Goal: Communication & Community: Answer question/provide support

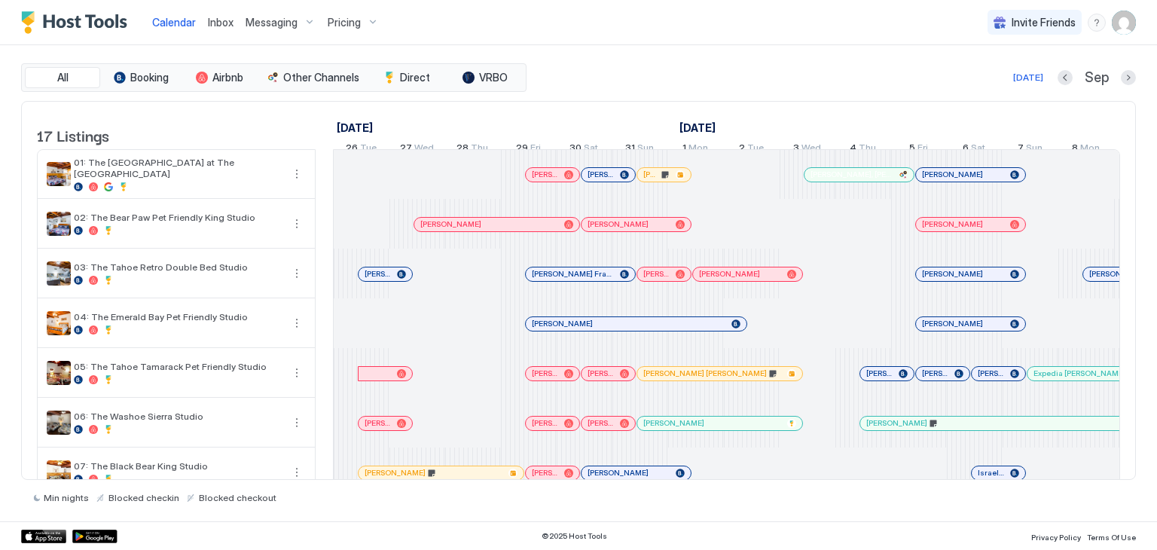
click at [223, 16] on span "Inbox" at bounding box center [221, 22] width 26 height 13
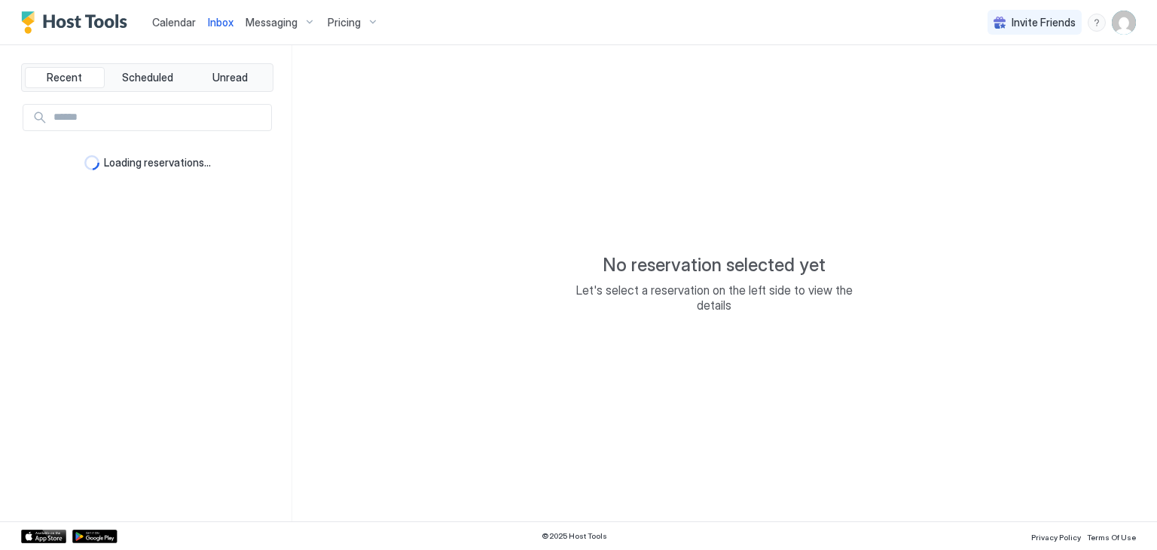
type textarea "*"
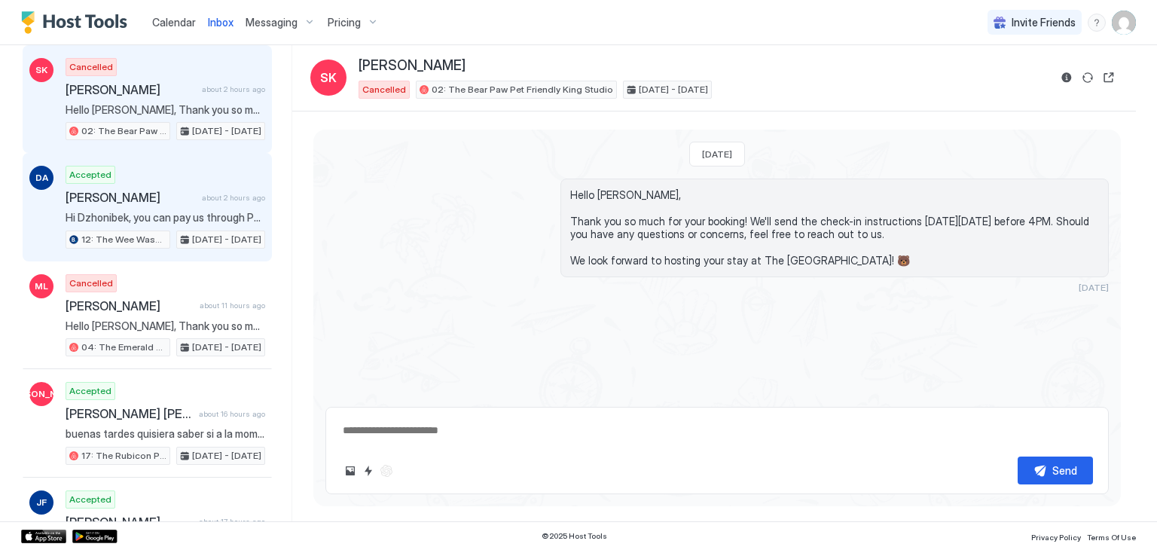
scroll to position [93, 0]
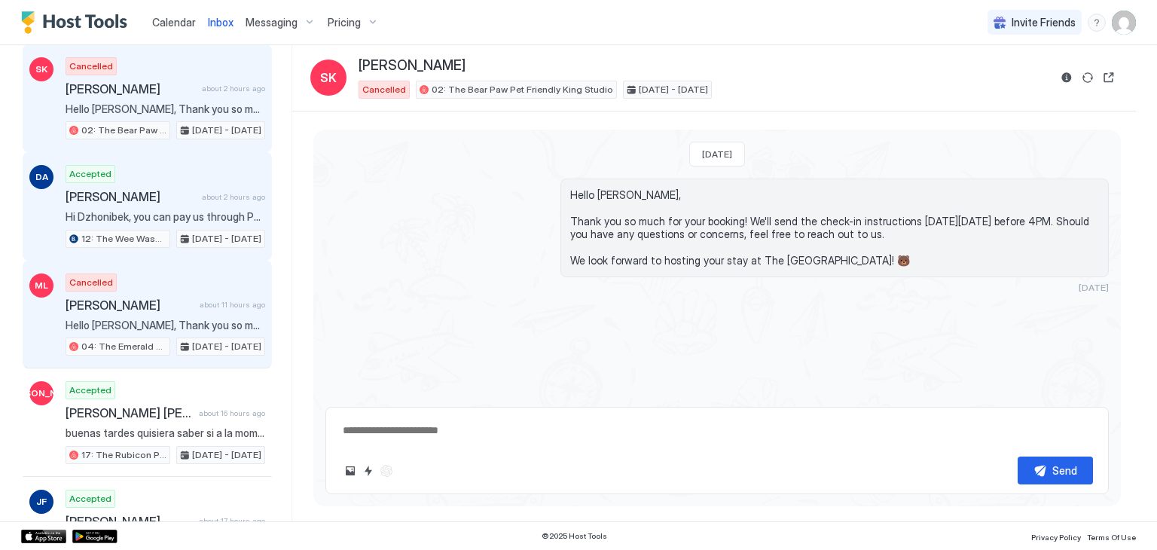
click at [120, 319] on span "Hello [PERSON_NAME], Thank you so much for your booking! We'll send the check-i…" at bounding box center [166, 326] width 200 height 14
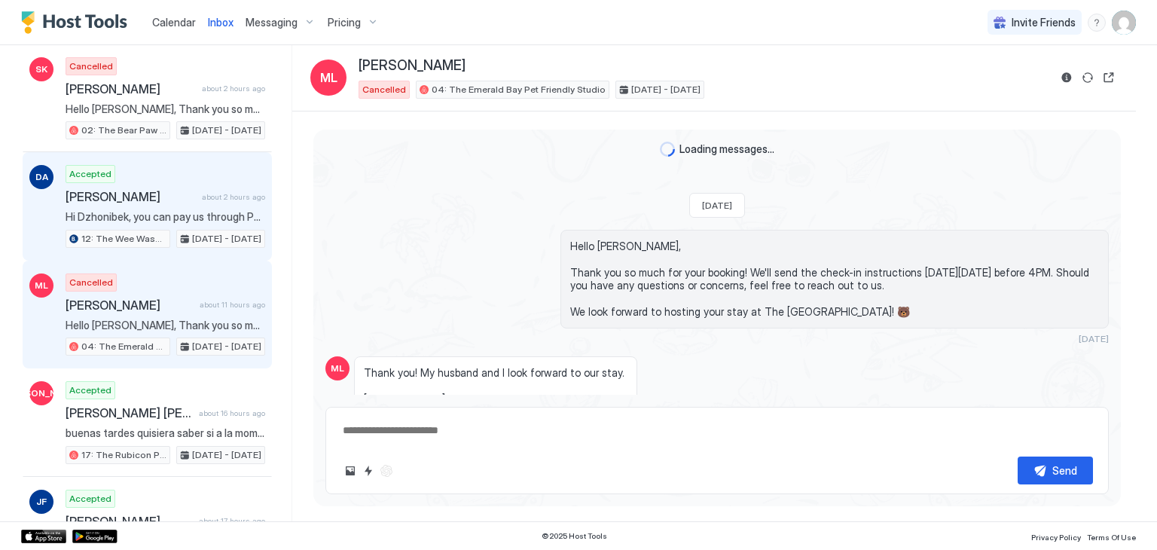
scroll to position [120, 0]
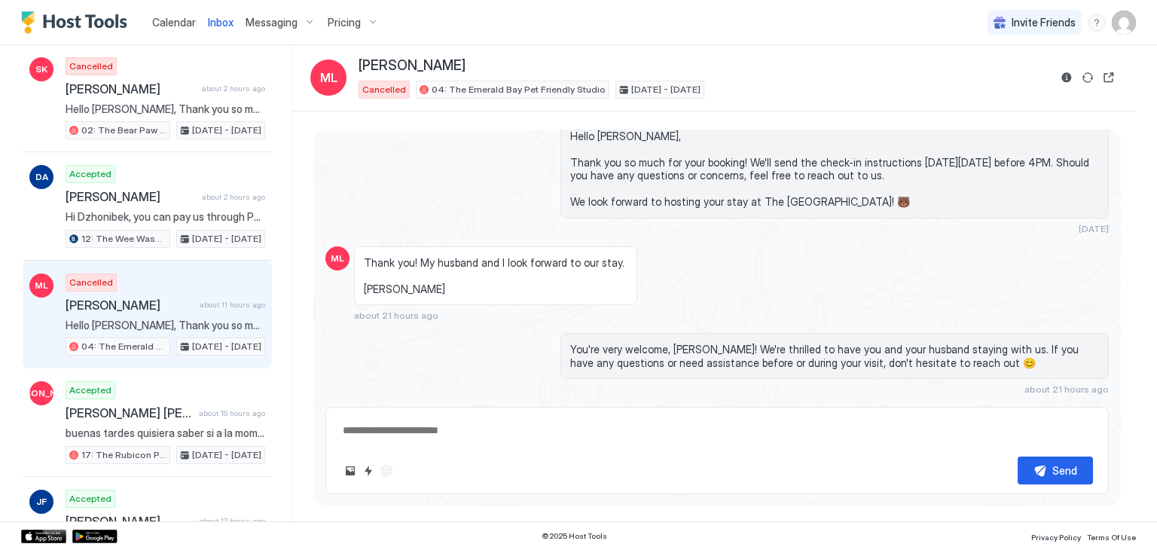
click at [175, 26] on span "Calendar" at bounding box center [174, 22] width 44 height 13
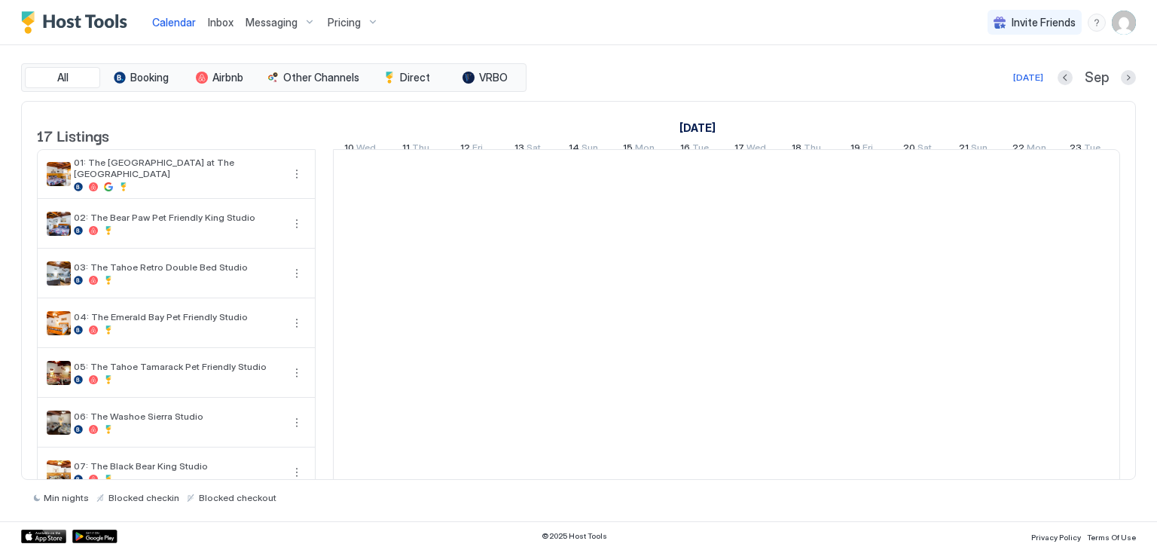
scroll to position [0, 837]
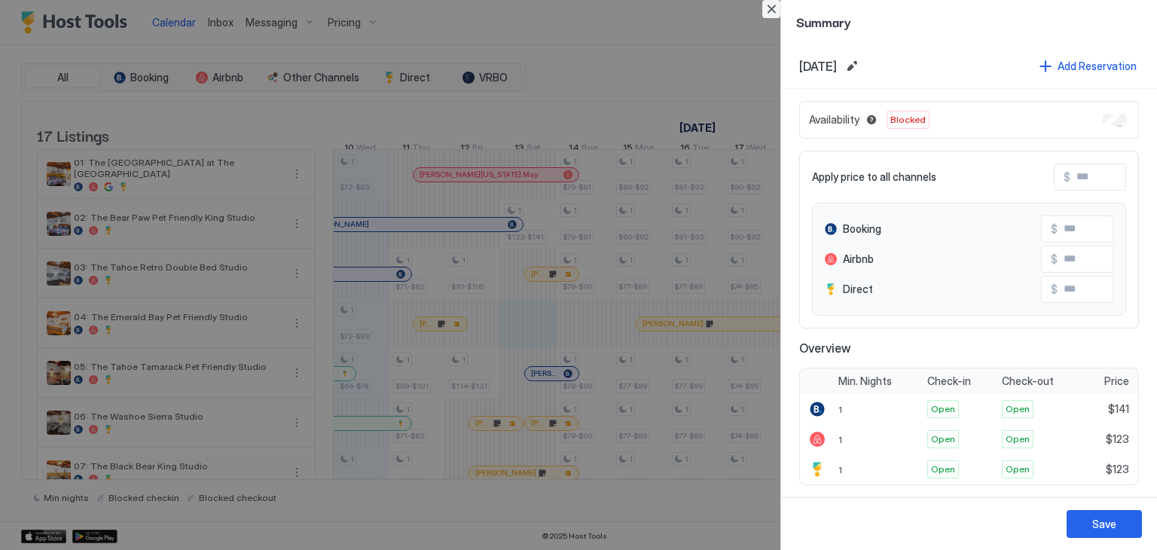
click at [773, 8] on button "Close" at bounding box center [771, 9] width 18 height 18
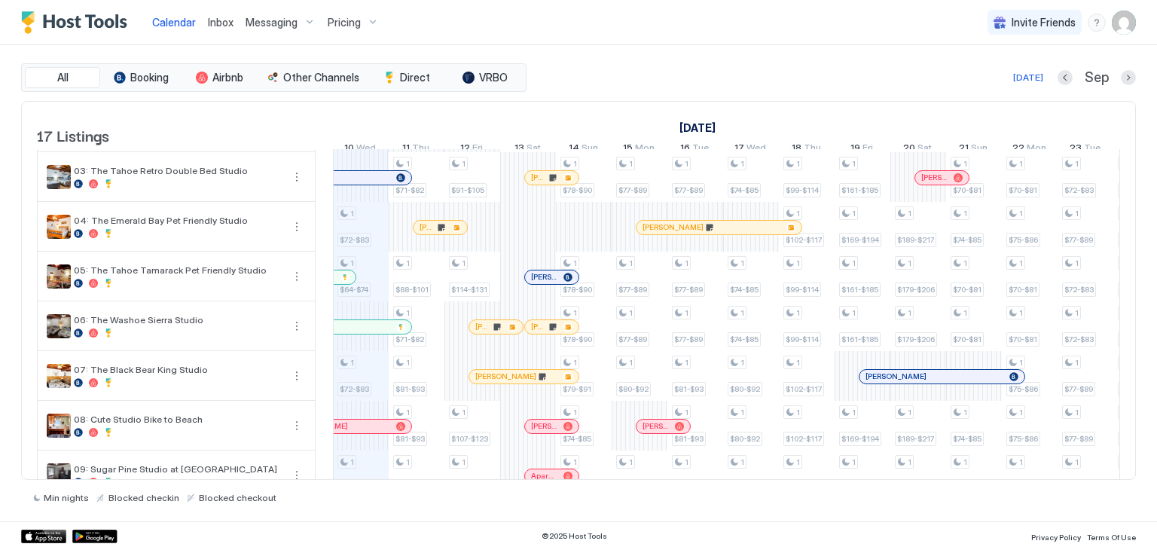
scroll to position [0, 0]
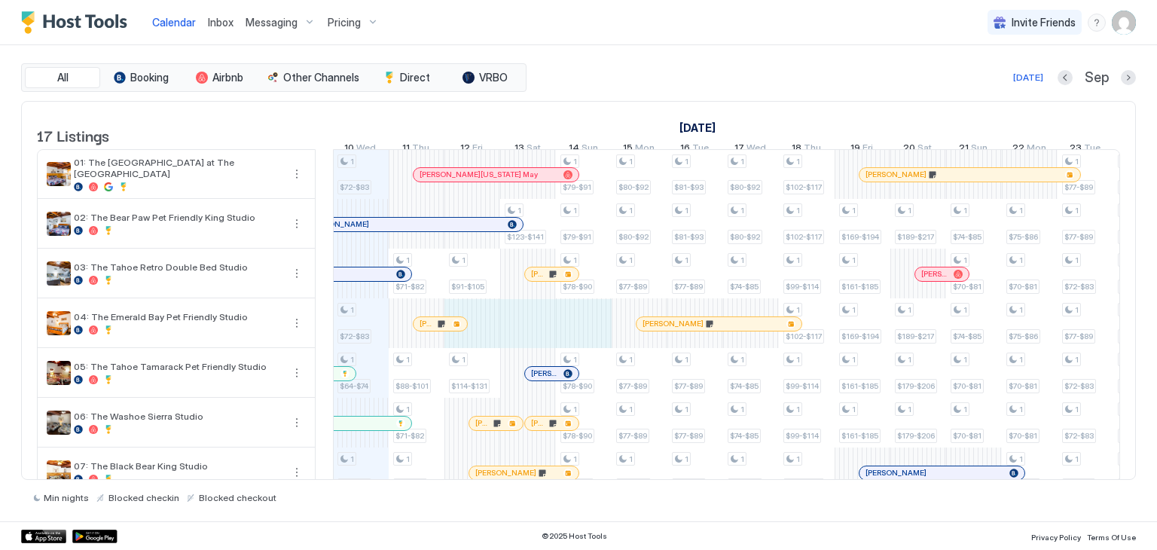
drag, startPoint x: 486, startPoint y: 337, endPoint x: 583, endPoint y: 344, distance: 97.4
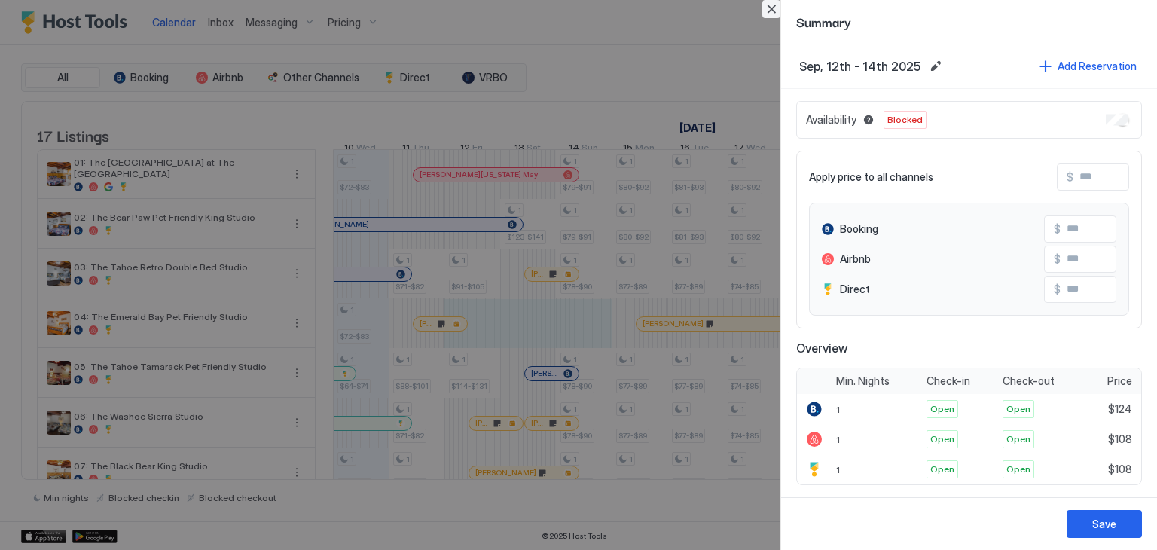
click at [771, 14] on button "Close" at bounding box center [771, 9] width 18 height 18
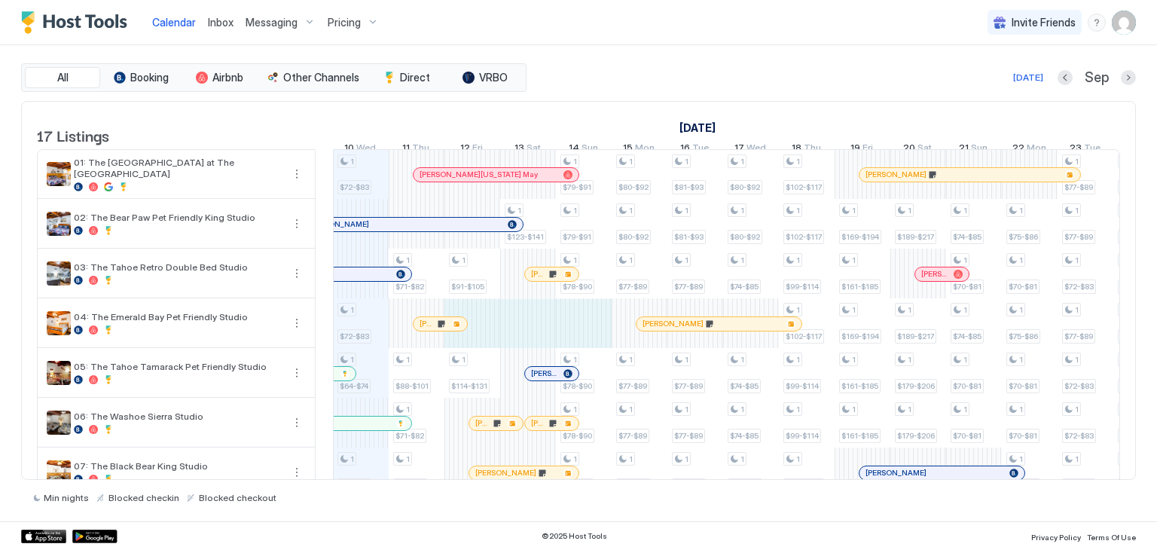
drag, startPoint x: 488, startPoint y: 331, endPoint x: 584, endPoint y: 341, distance: 96.2
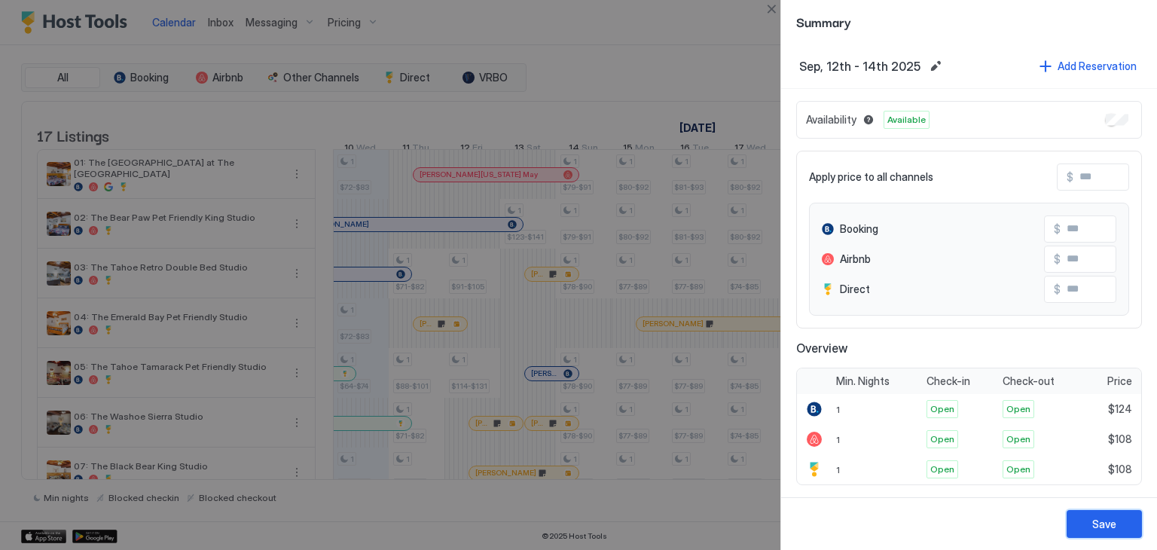
click at [1093, 531] on div "Save" at bounding box center [1104, 524] width 24 height 16
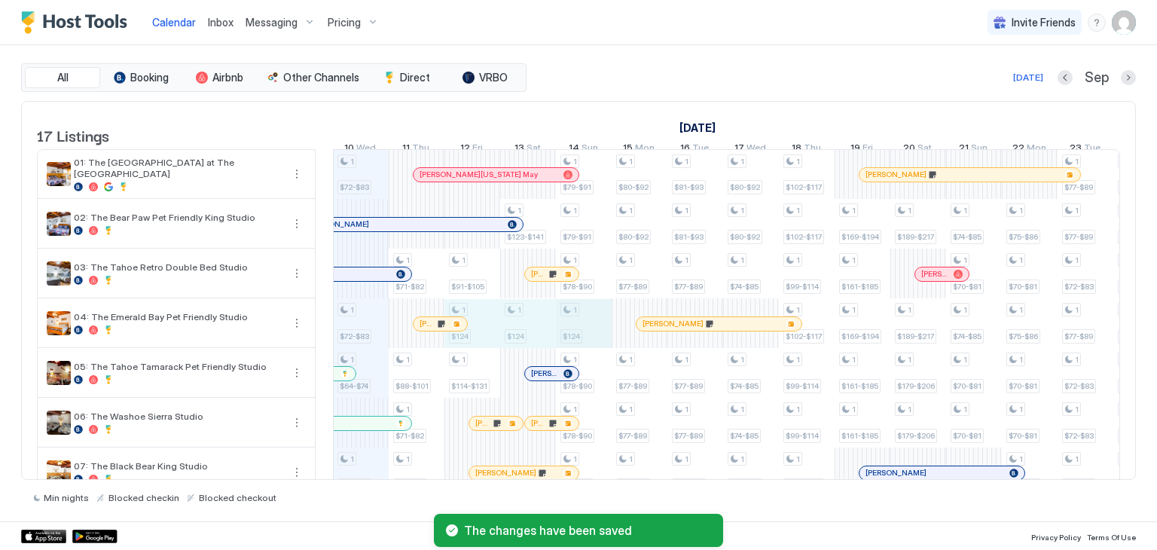
drag, startPoint x: 482, startPoint y: 341, endPoint x: 572, endPoint y: 339, distance: 89.6
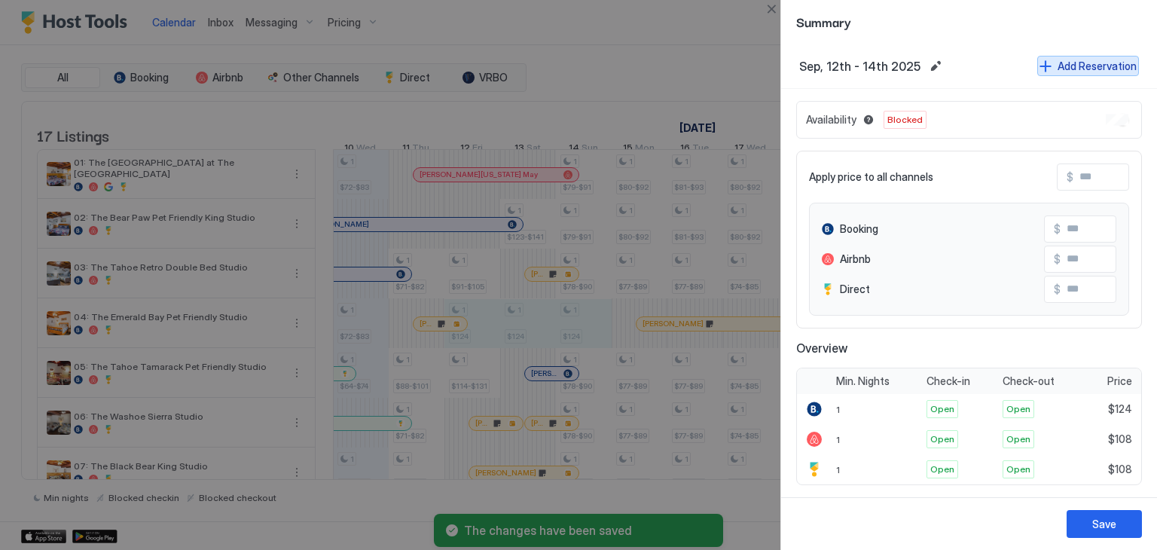
click at [1095, 70] on div "Add Reservation" at bounding box center [1096, 66] width 79 height 16
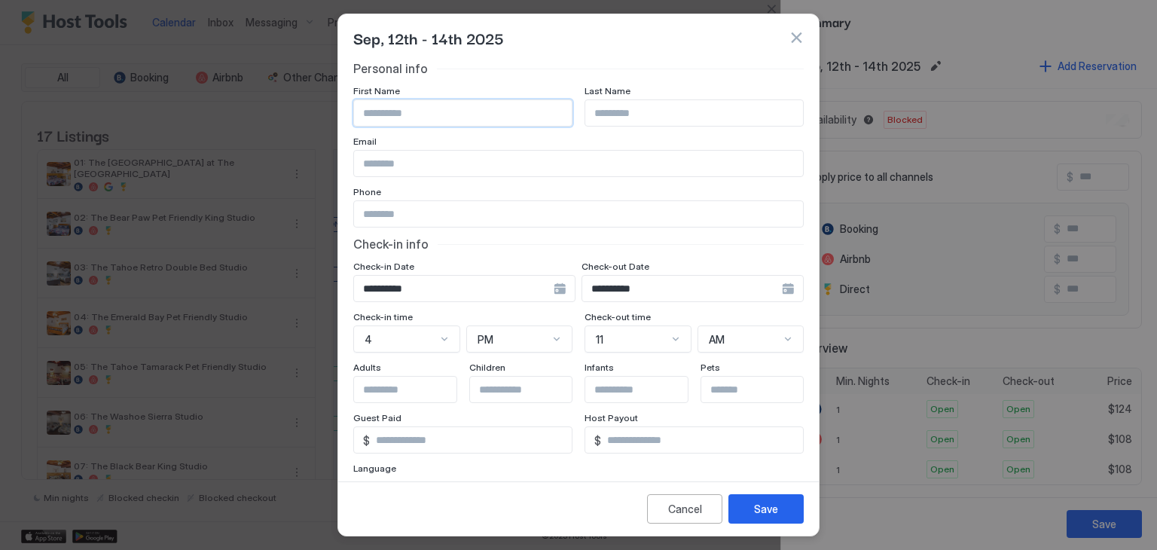
click at [402, 109] on input "Input Field" at bounding box center [463, 113] width 218 height 26
paste input "***"
type input "***"
paste input "*********"
click at [639, 111] on input "Input Field" at bounding box center [694, 113] width 218 height 26
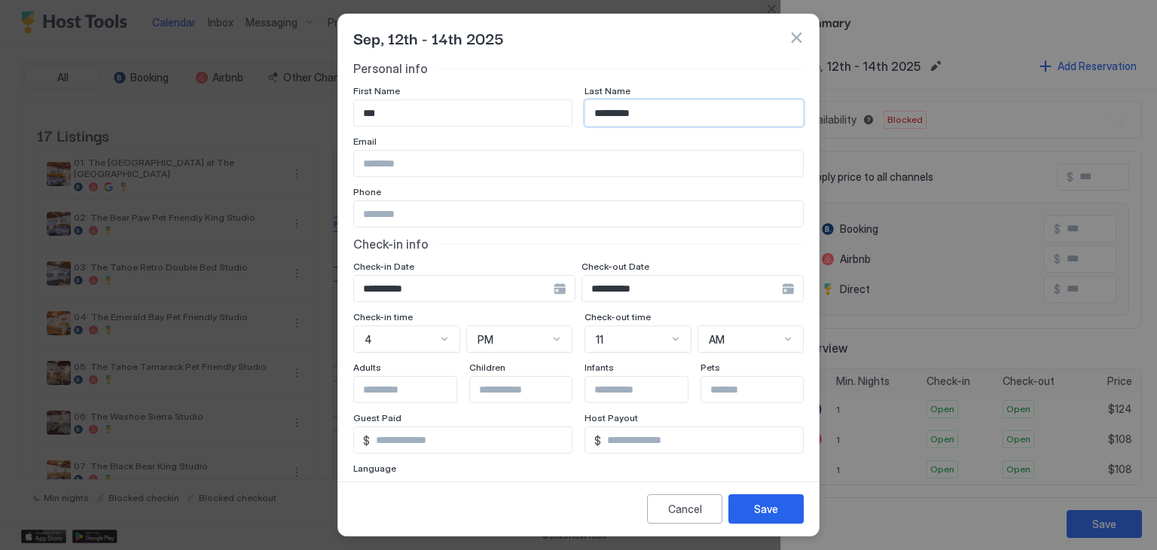
type input "*********"
click at [419, 154] on input "Input Field" at bounding box center [578, 164] width 449 height 26
paste input "**********"
type input "**********"
click at [414, 214] on input "Input Field" at bounding box center [578, 214] width 449 height 26
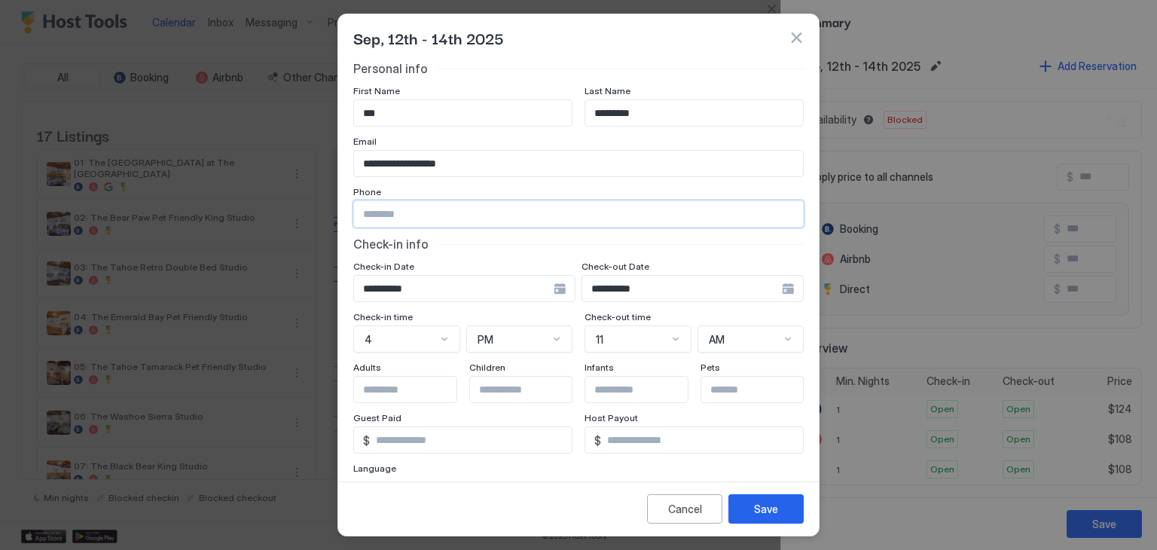
paste input "**********"
type input "**********"
click at [471, 237] on div "Check-in info" at bounding box center [578, 243] width 450 height 15
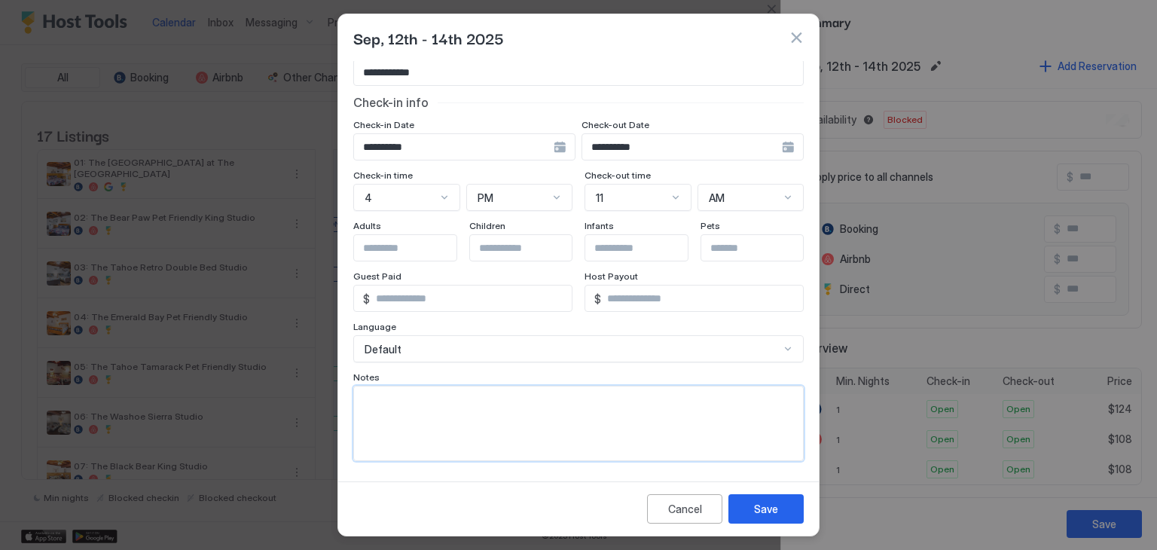
click at [434, 406] on textarea "Input Field" at bounding box center [578, 423] width 449 height 74
type textarea "*********"
click at [774, 510] on div "Save" at bounding box center [766, 509] width 24 height 16
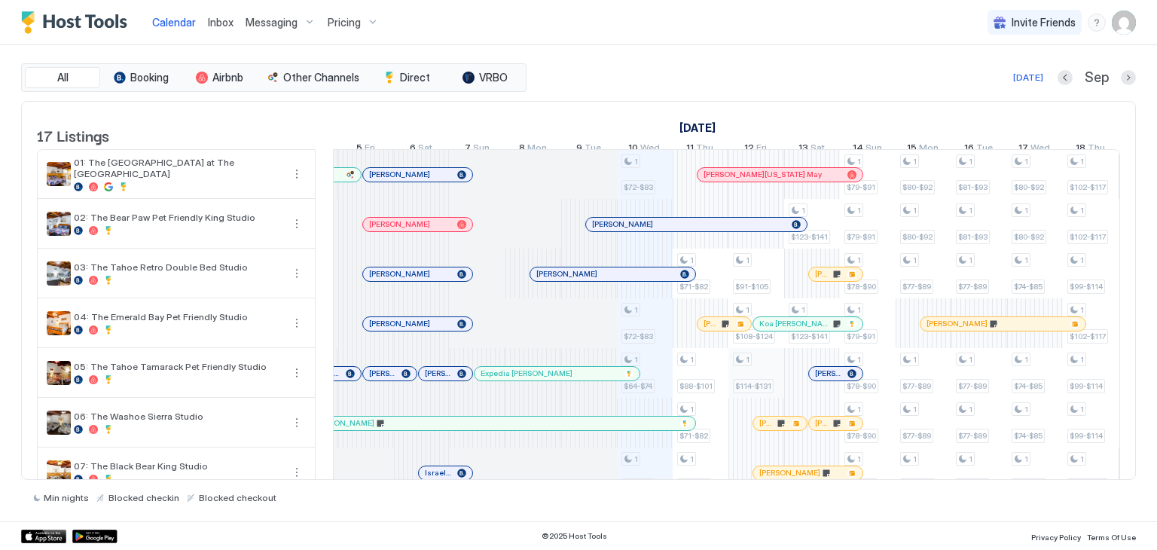
scroll to position [0, 505]
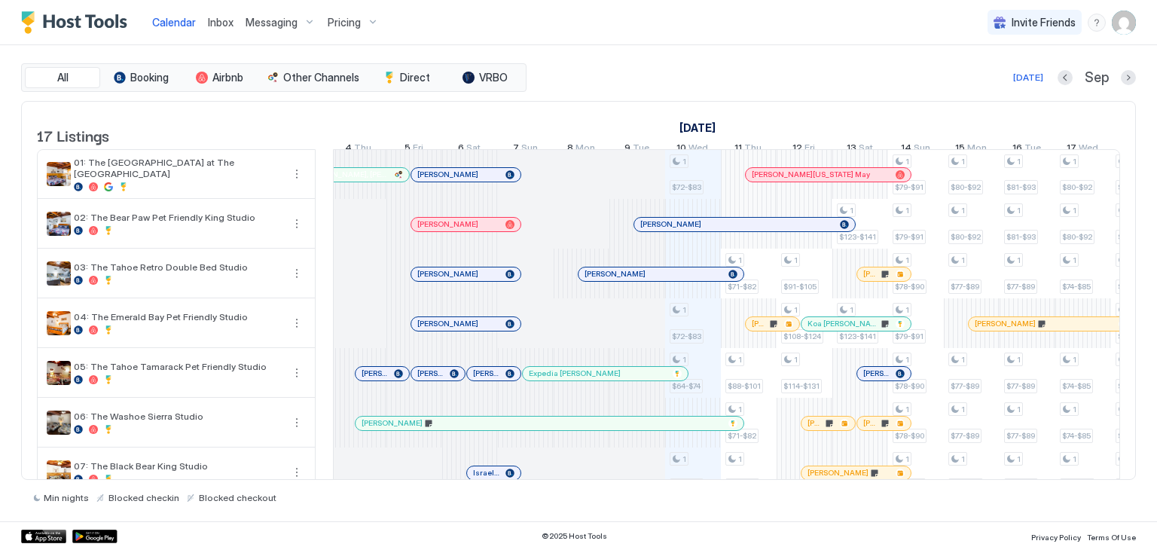
click at [466, 417] on div "Chris Hogbin" at bounding box center [526, 409] width 390 height 17
click at [473, 429] on div at bounding box center [474, 423] width 12 height 12
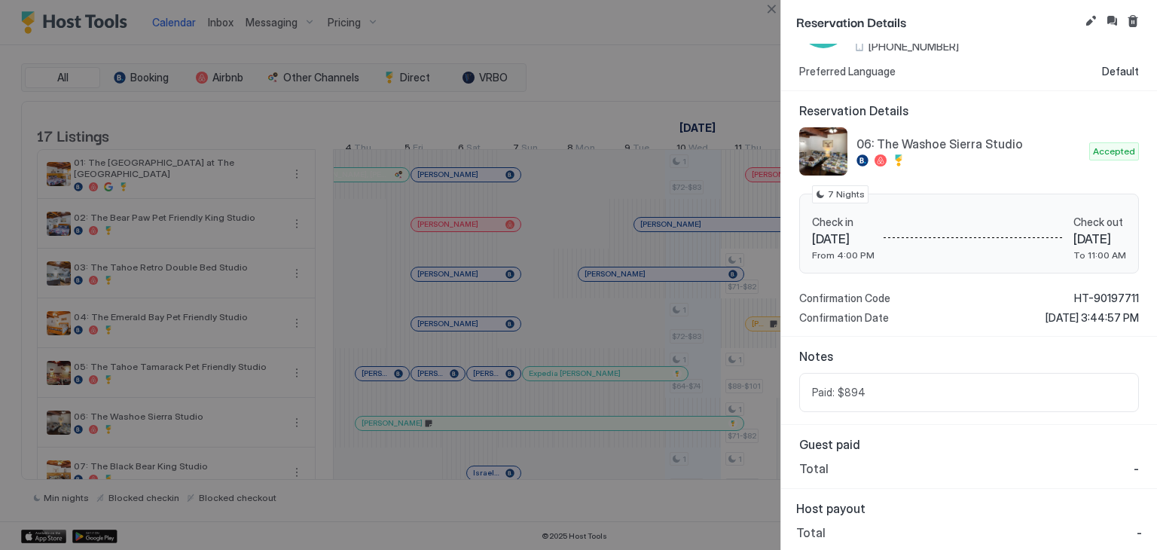
scroll to position [0, 0]
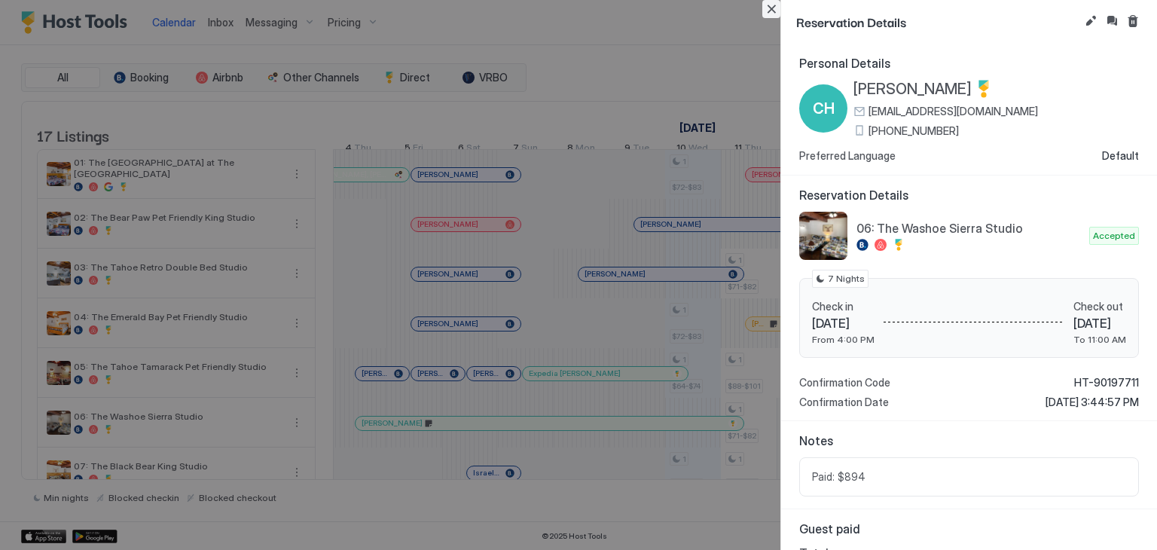
click at [764, 9] on button "Close" at bounding box center [771, 9] width 18 height 18
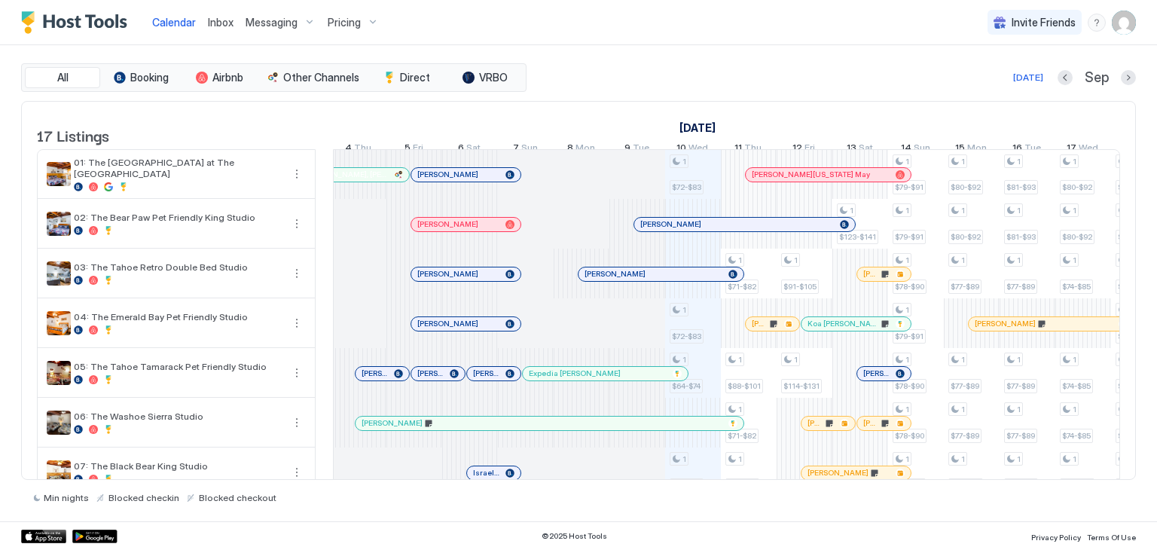
scroll to position [0, 755]
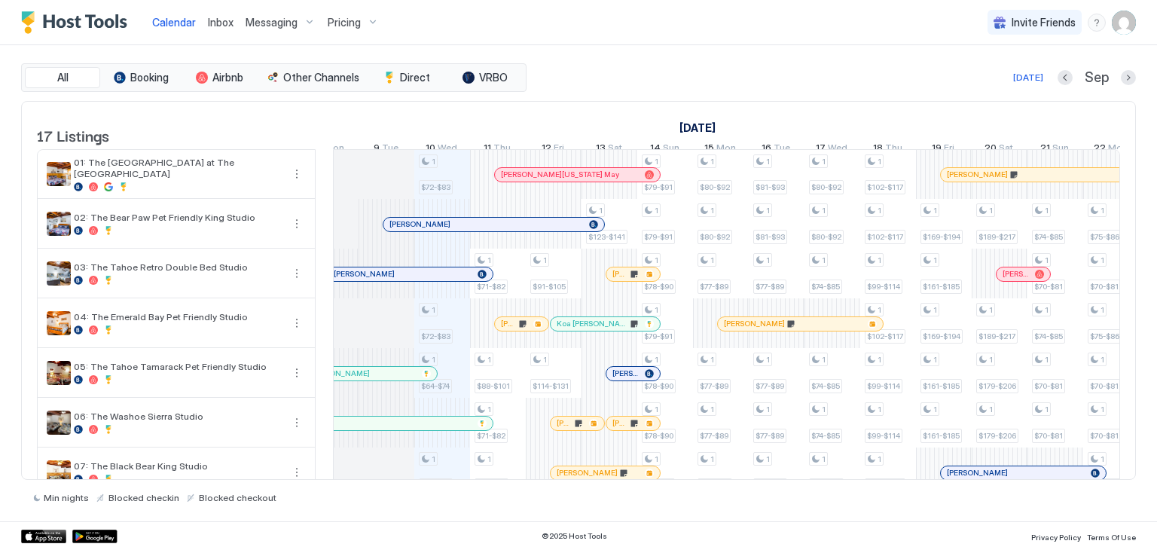
click at [586, 330] on div at bounding box center [587, 324] width 12 height 12
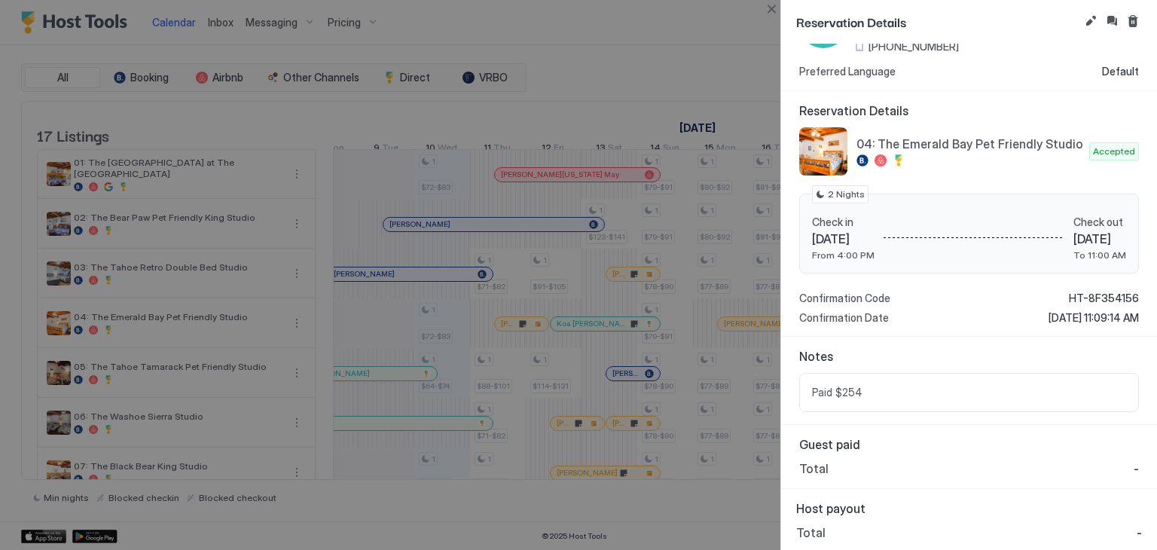
drag, startPoint x: 920, startPoint y: 322, endPoint x: 1005, endPoint y: 374, distance: 99.1
click at [1005, 374] on div "Paid $254" at bounding box center [969, 392] width 340 height 39
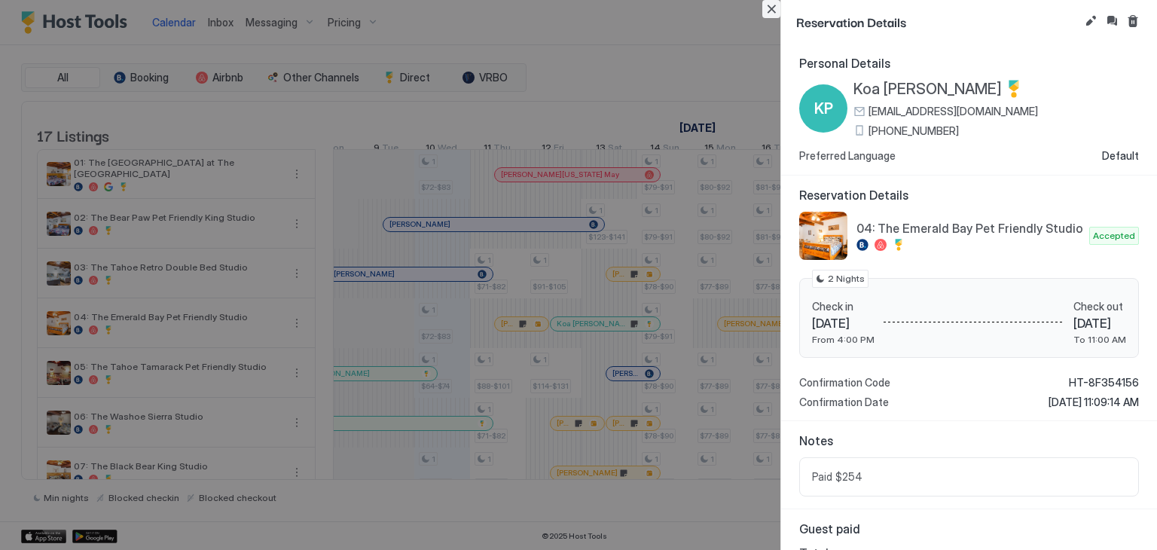
click at [771, 11] on button "Close" at bounding box center [771, 9] width 18 height 18
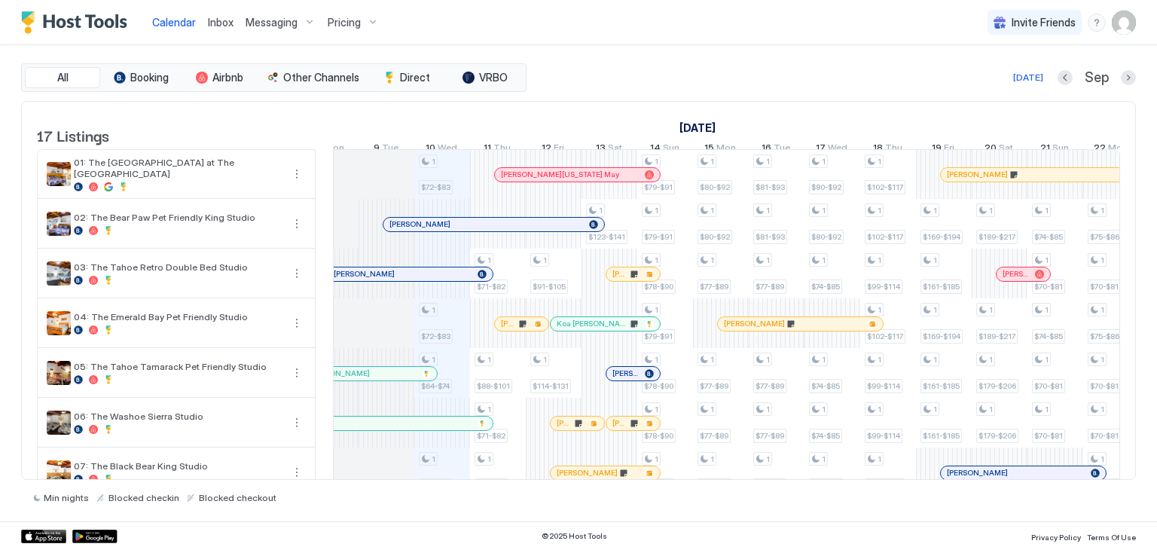
click at [216, 26] on span "Inbox" at bounding box center [221, 22] width 26 height 13
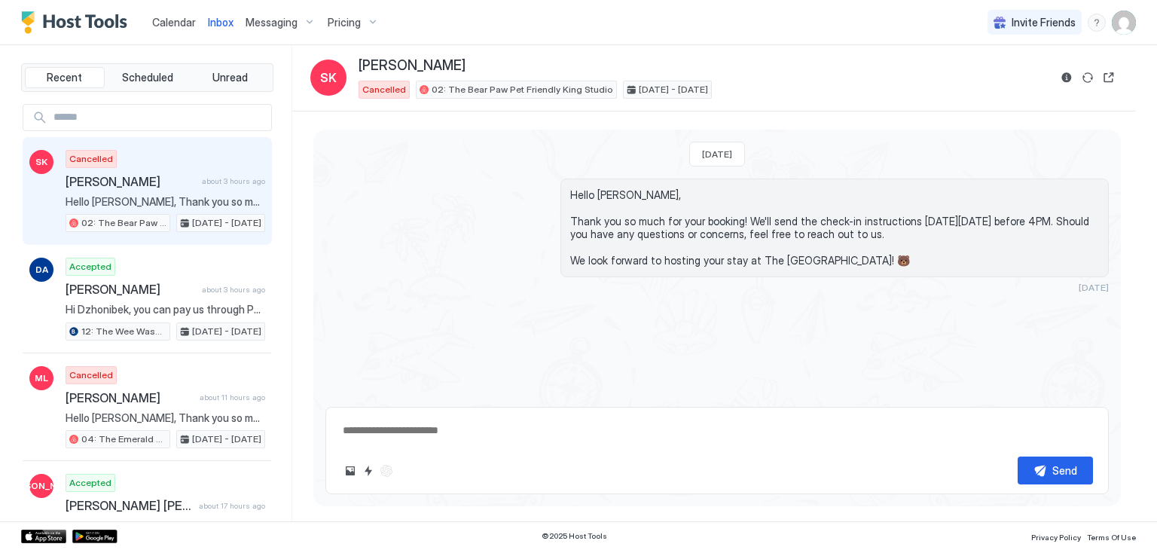
type textarea "*"
click at [419, 296] on div "Yesterday Hello Suyog, Thank you so much for your booking! We'll send the check…" at bounding box center [716, 263] width 807 height 266
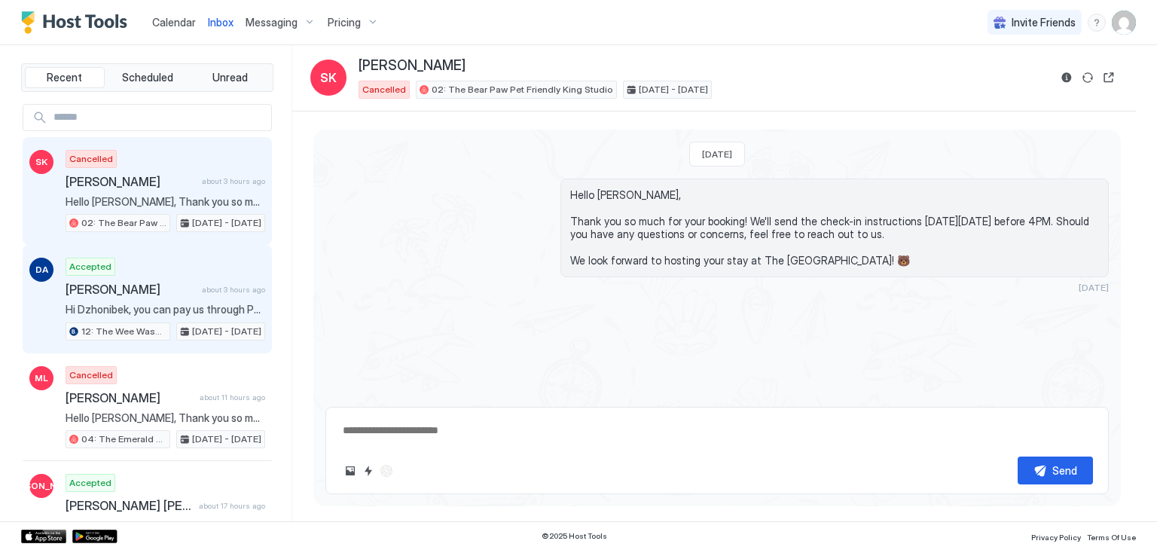
click at [172, 289] on span "[PERSON_NAME]" at bounding box center [131, 289] width 130 height 15
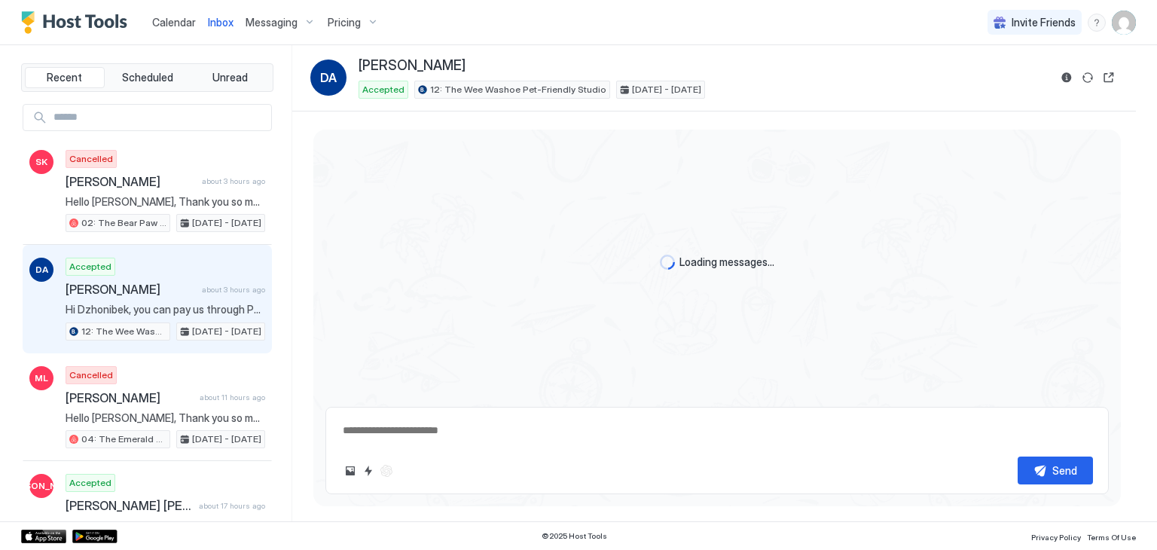
scroll to position [220, 0]
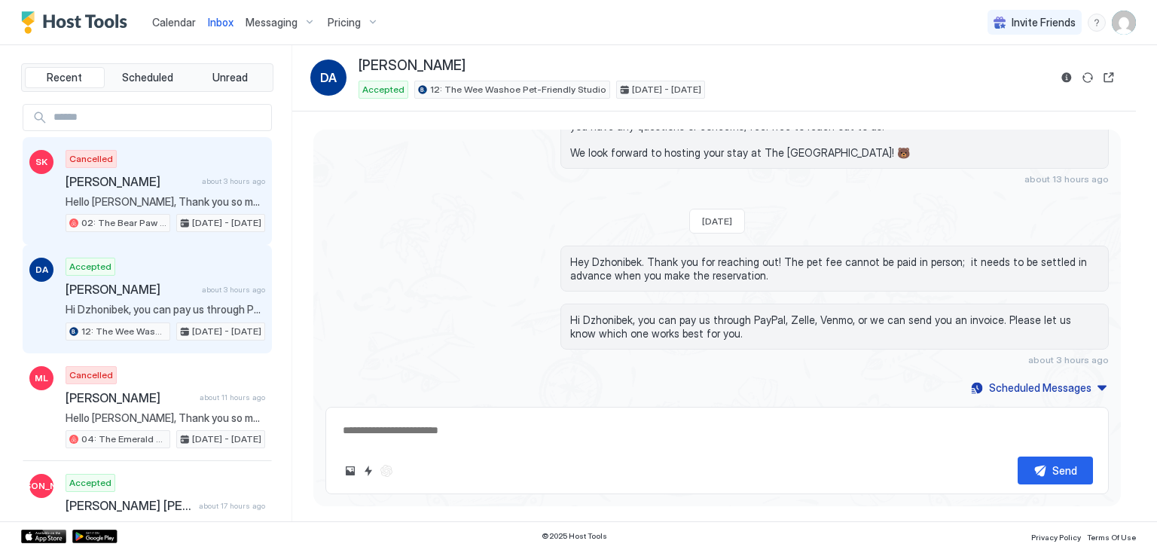
click at [182, 177] on span "[PERSON_NAME]" at bounding box center [131, 181] width 130 height 15
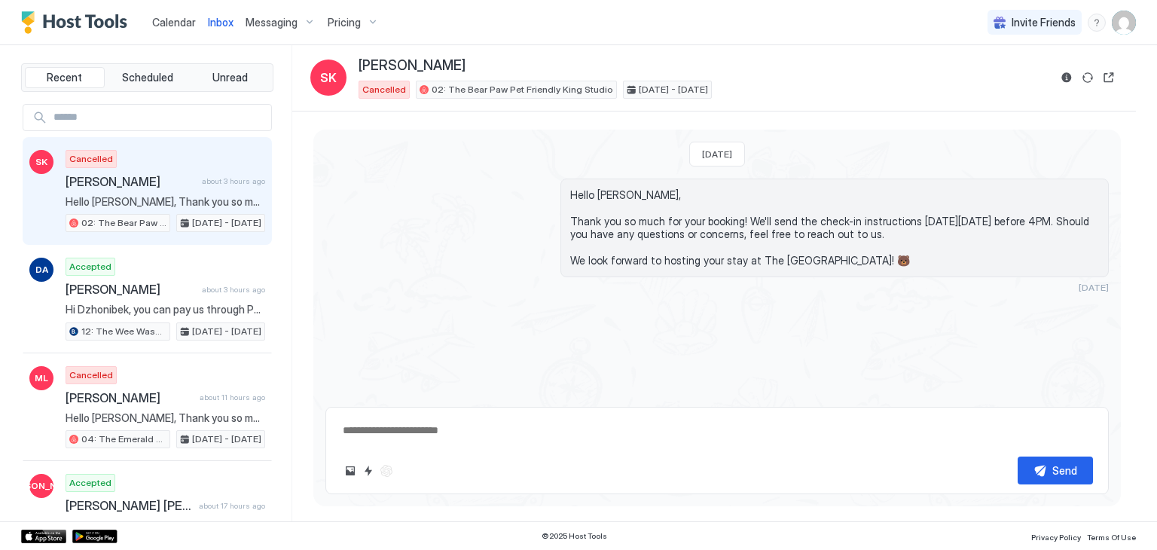
click at [175, 11] on div "Calendar" at bounding box center [174, 22] width 56 height 28
click at [177, 24] on span "Calendar" at bounding box center [174, 22] width 44 height 13
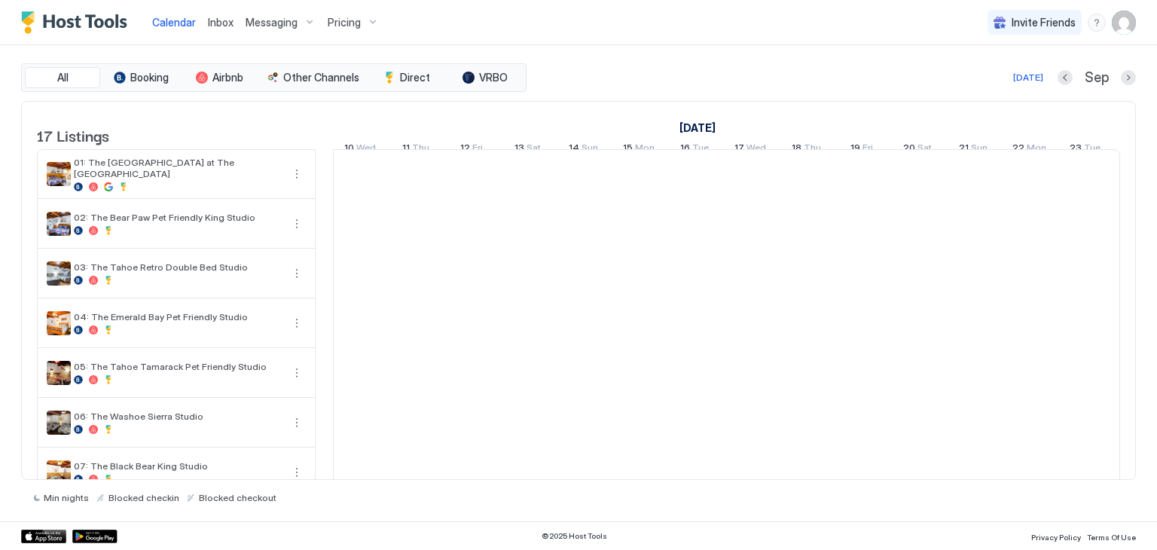
scroll to position [0, 837]
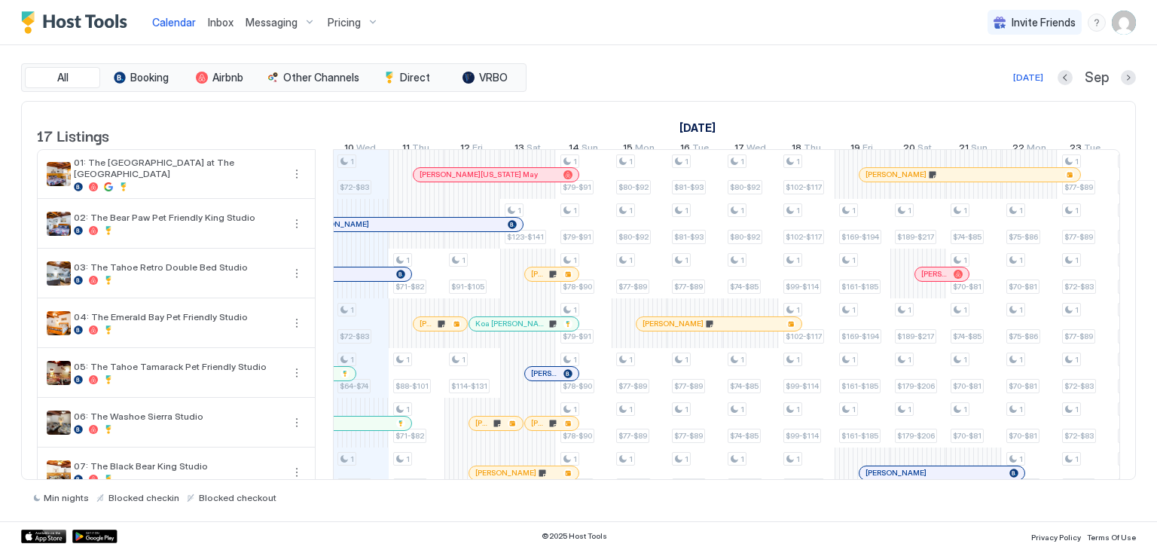
click at [497, 330] on div at bounding box center [498, 324] width 12 height 12
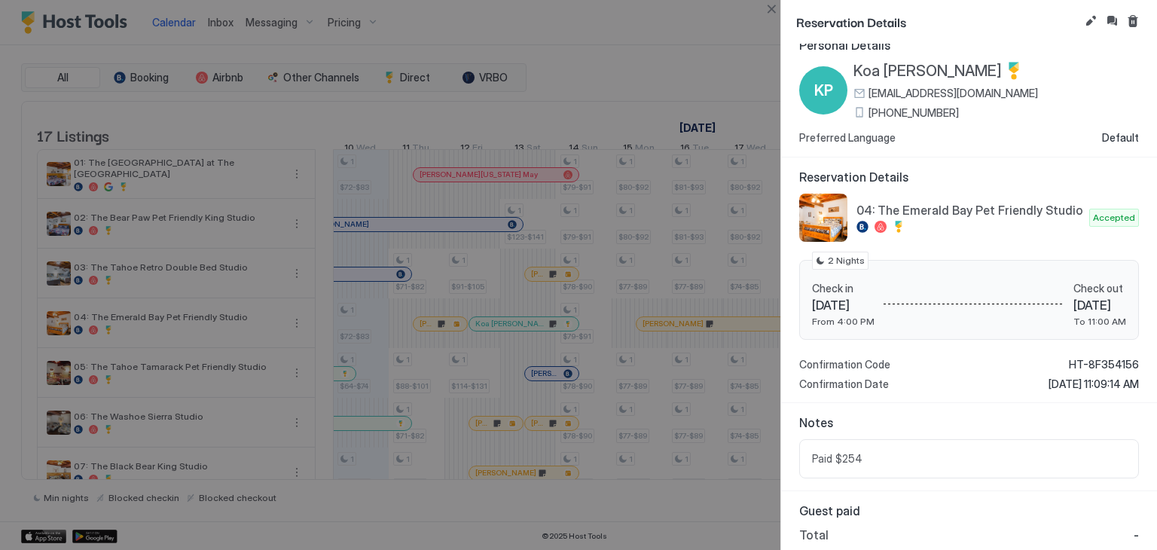
scroll to position [0, 0]
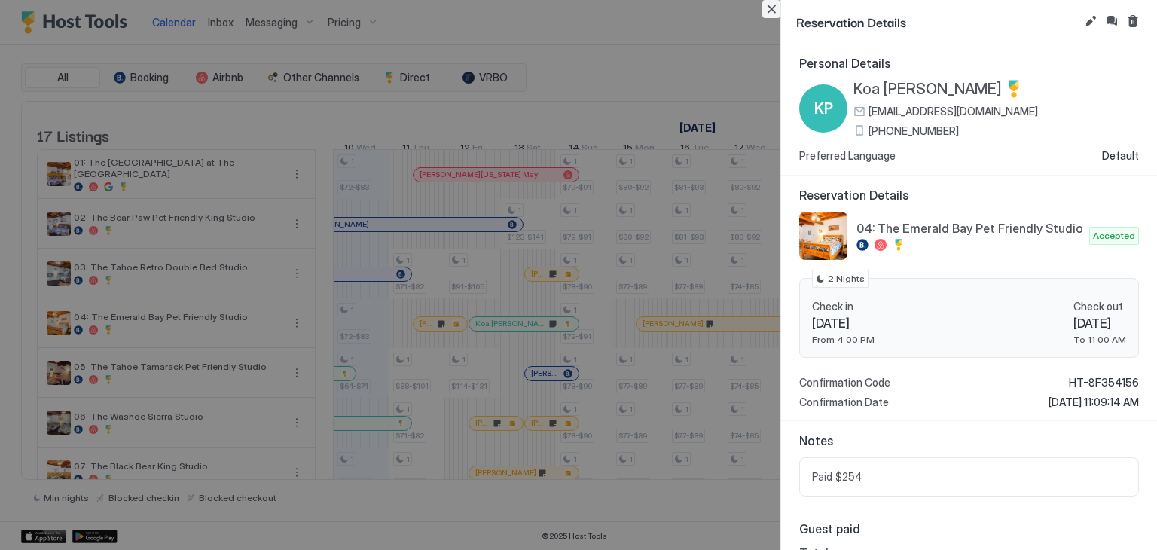
click at [767, 16] on button "Close" at bounding box center [771, 9] width 18 height 18
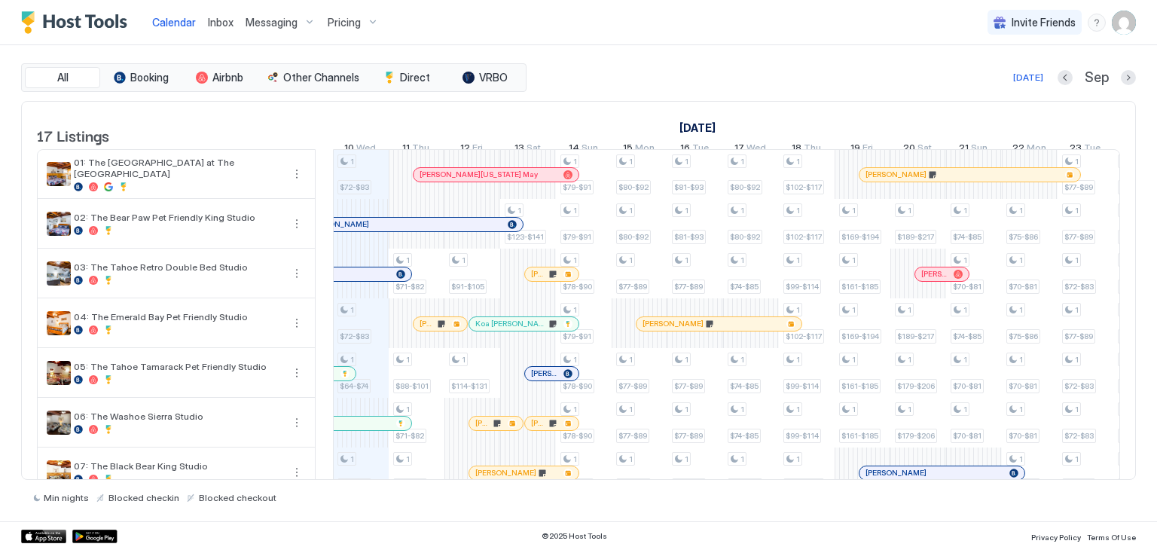
click at [222, 21] on span "Inbox" at bounding box center [221, 22] width 26 height 13
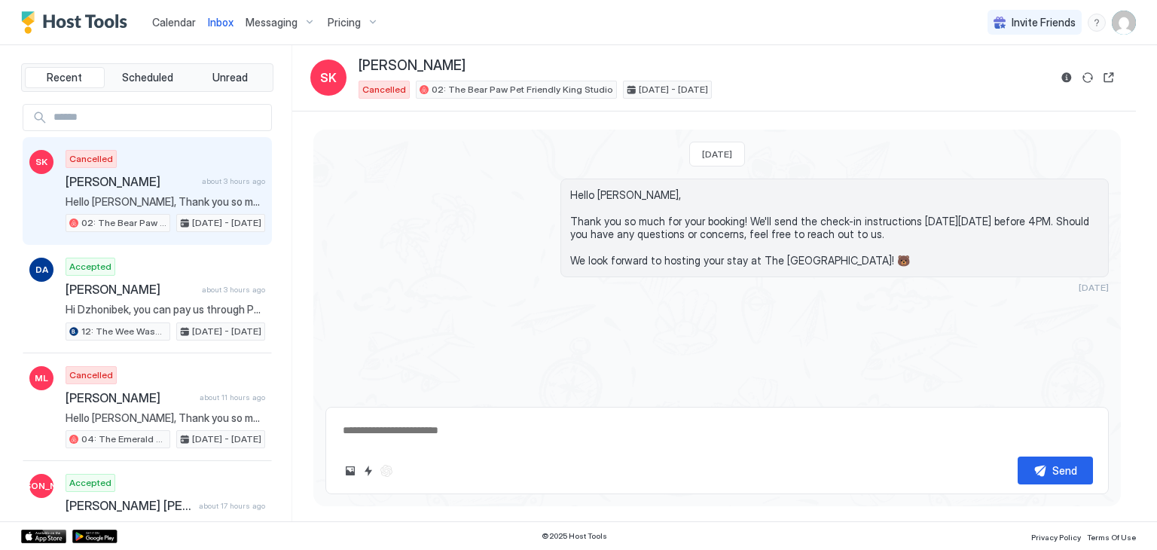
type textarea "*"
click at [186, 17] on span "Calendar" at bounding box center [174, 22] width 44 height 13
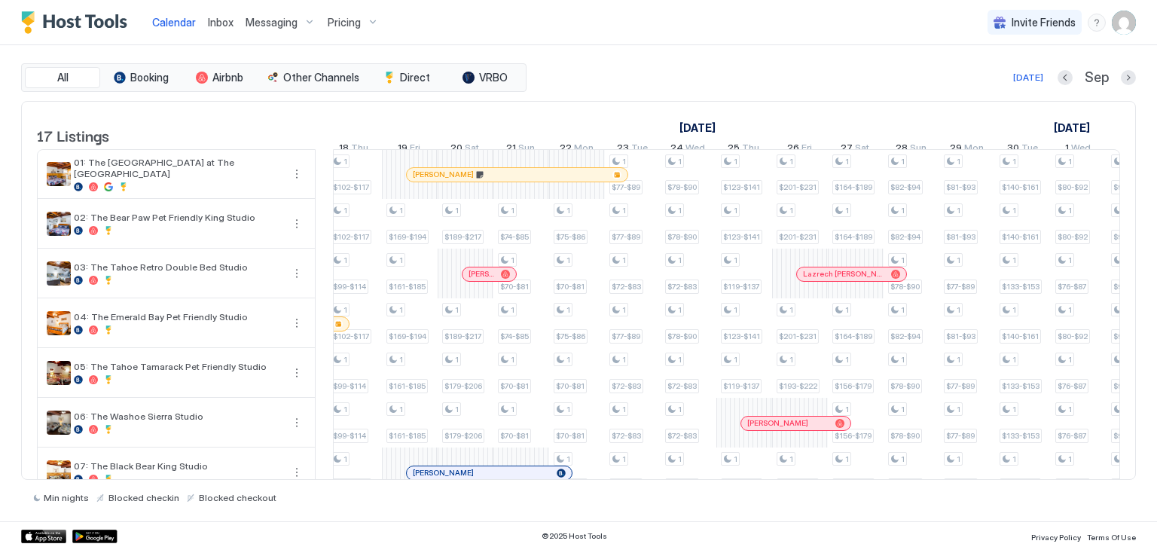
click at [235, 29] on div "Inbox" at bounding box center [221, 22] width 38 height 28
click at [219, 19] on span "Inbox" at bounding box center [221, 22] width 26 height 13
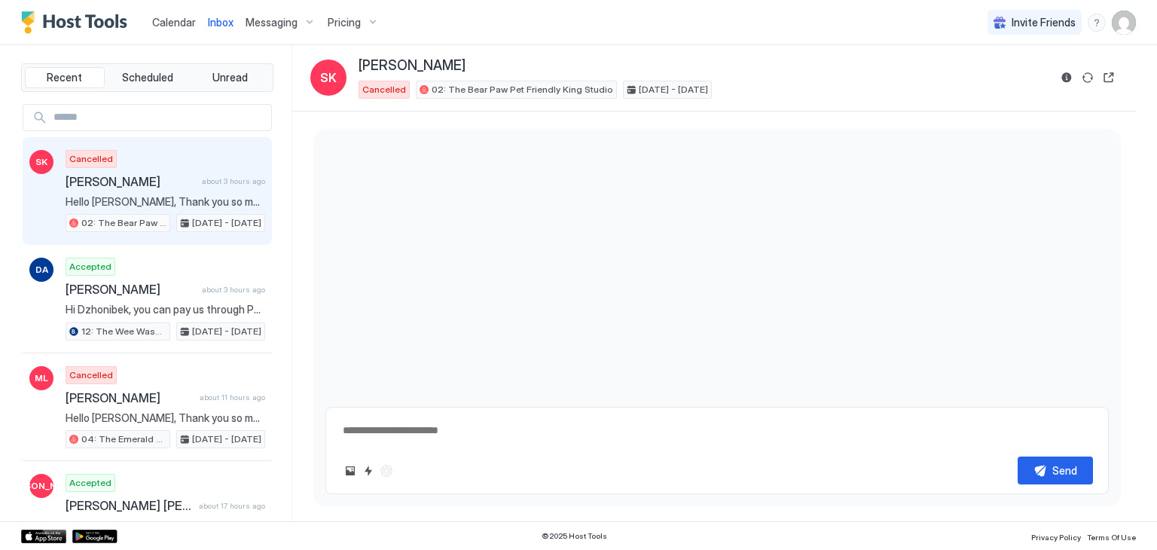
type textarea "*"
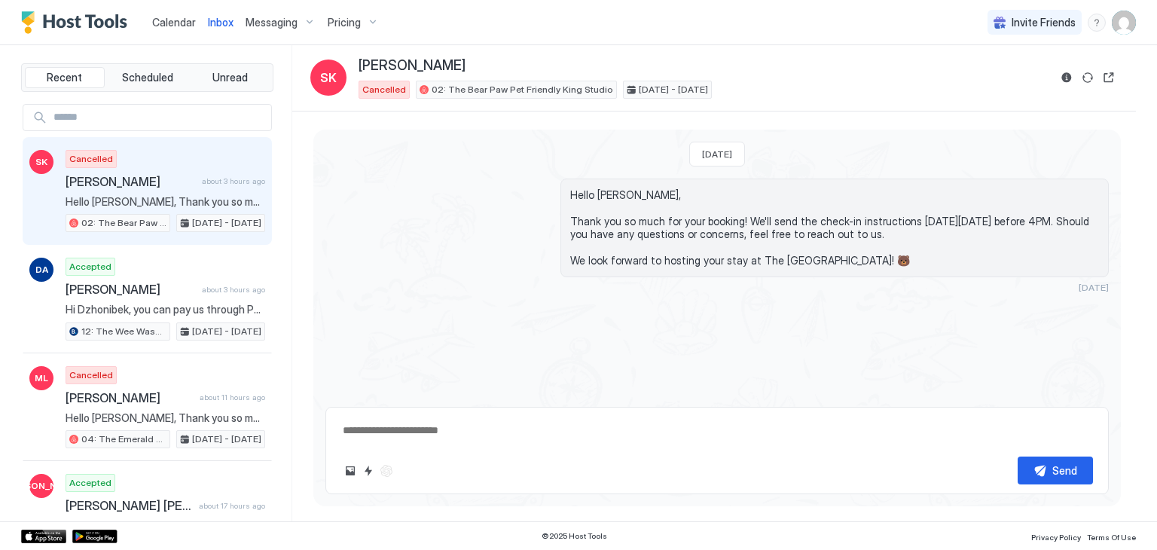
click at [135, 88] on div "Recent Scheduled Unread" at bounding box center [147, 77] width 252 height 29
click at [132, 77] on span "Scheduled" at bounding box center [147, 78] width 51 height 14
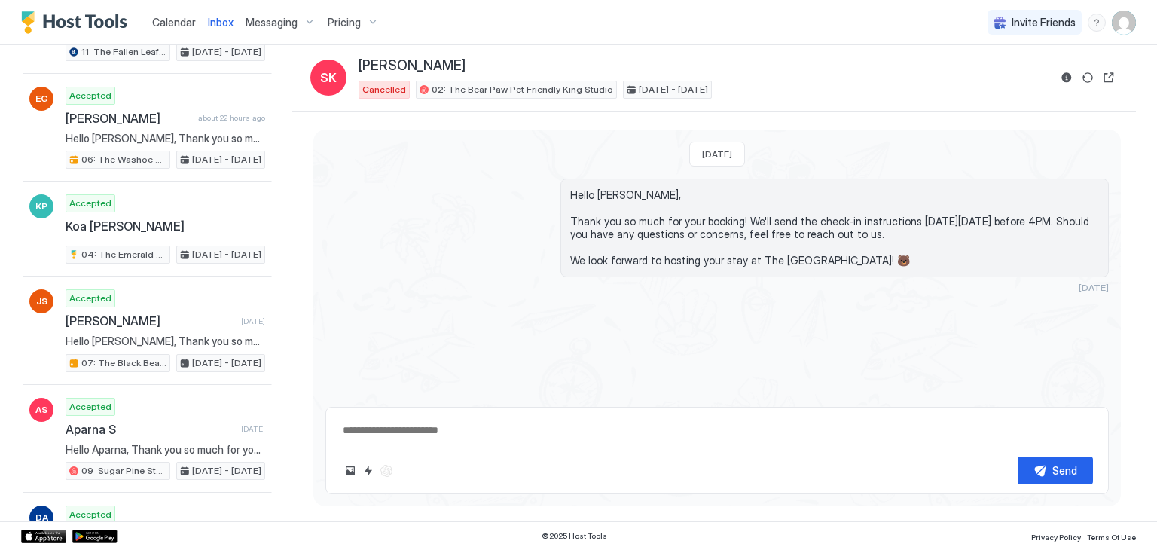
scroll to position [928, 0]
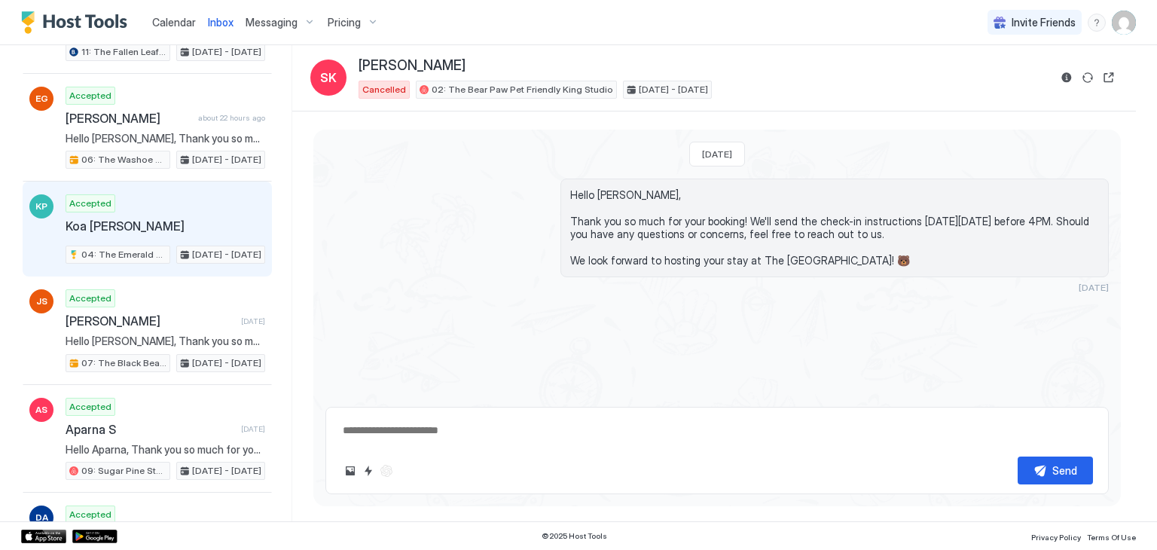
click at [194, 181] on div "KP Accepted Koa [PERSON_NAME] 04: The Emerald Bay Pet Friendly Studio [DATE] - …" at bounding box center [147, 228] width 249 height 95
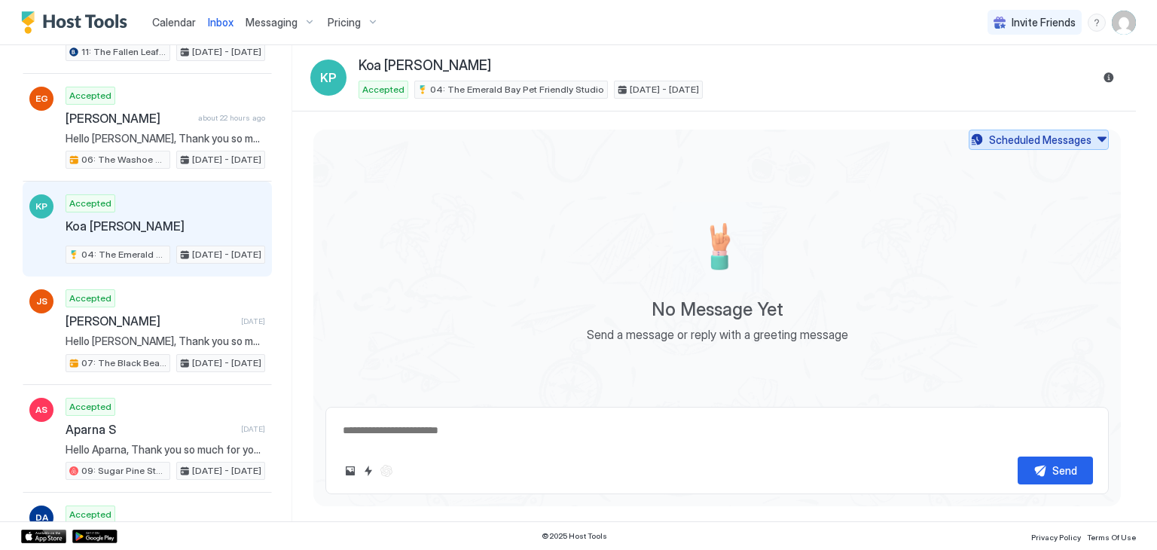
click at [1005, 139] on div "Scheduled Messages" at bounding box center [1040, 140] width 102 height 16
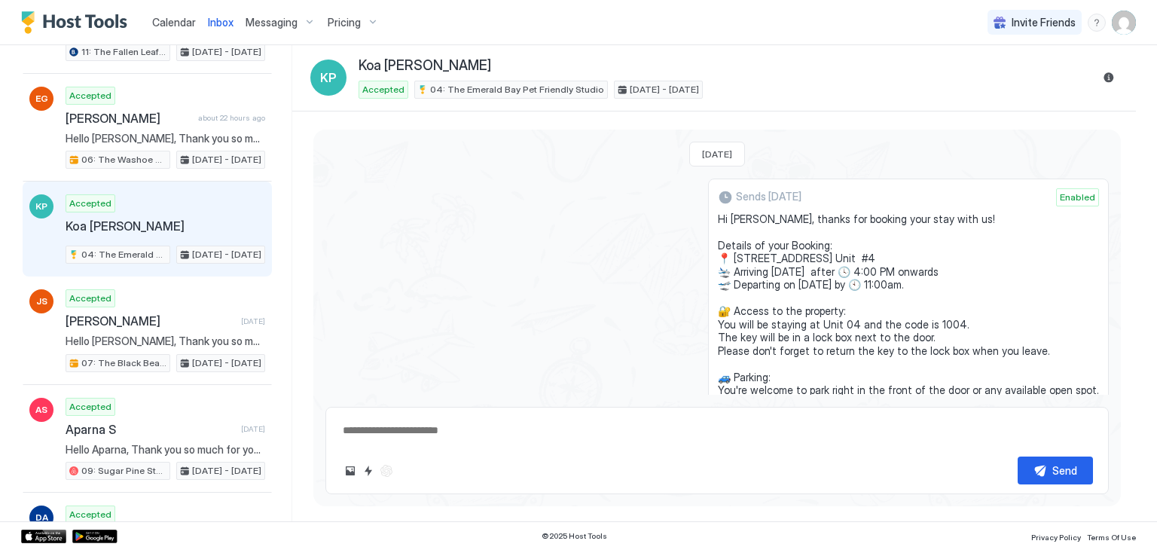
scroll to position [169, 0]
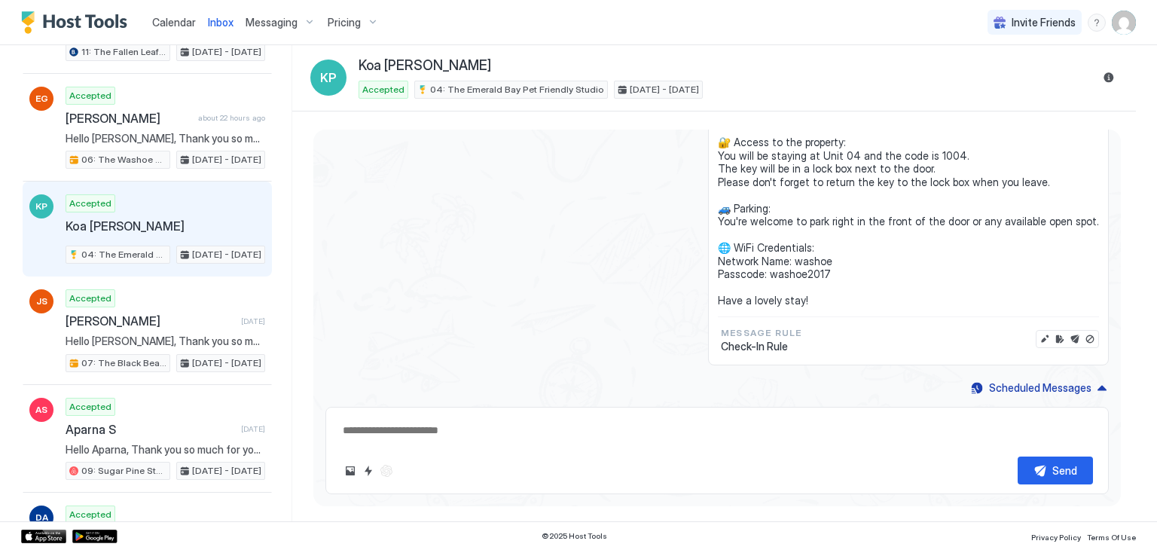
click at [642, 281] on div "Sends [DATE] Enabled Hi [PERSON_NAME], thanks for booking your stay with us! De…" at bounding box center [716, 188] width 783 height 356
click at [1044, 384] on div "Scheduled Messages" at bounding box center [1040, 388] width 102 height 16
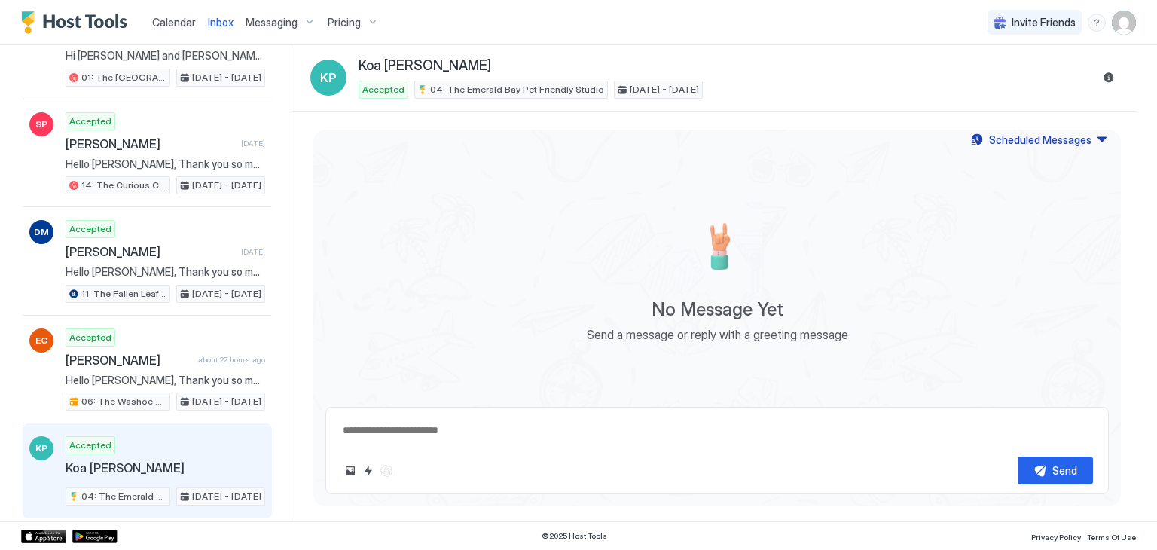
scroll to position [691, 0]
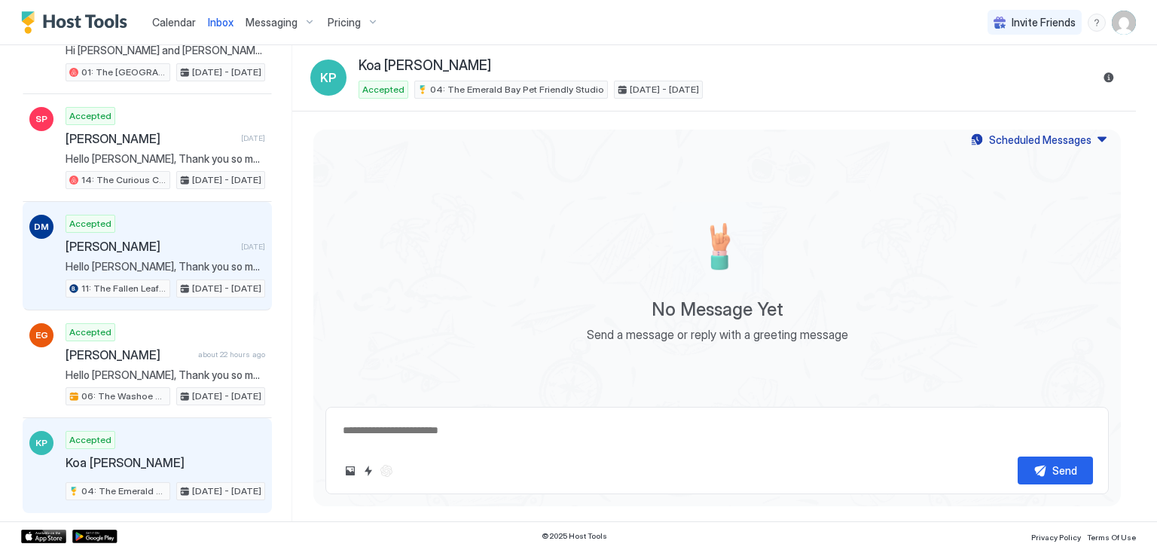
click at [163, 260] on span "Hello [PERSON_NAME], Thank you so much for your booking! We'll send the check-i…" at bounding box center [166, 267] width 200 height 14
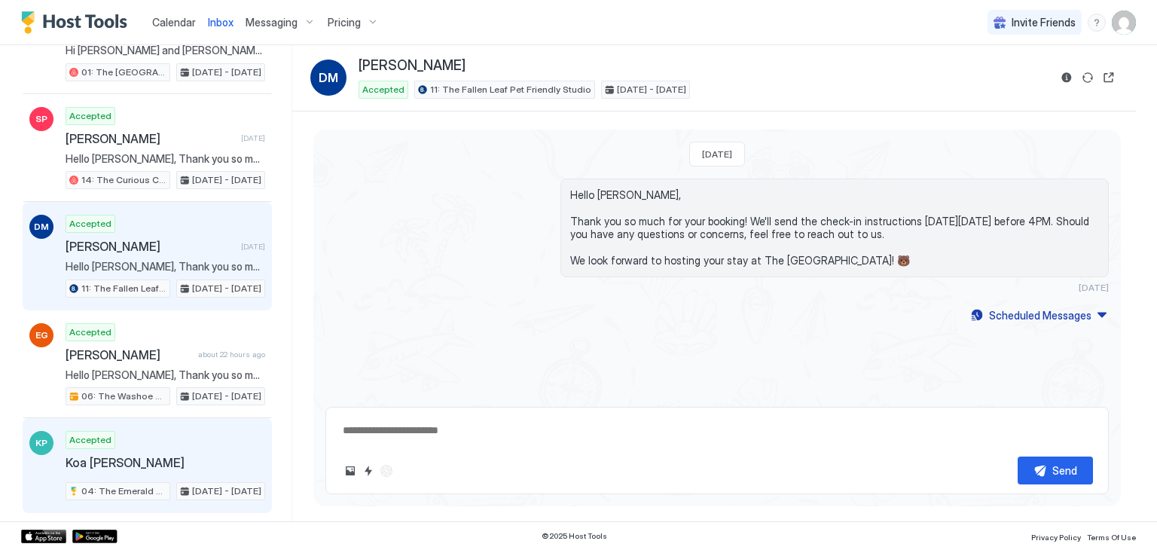
click at [154, 437] on div "Accepted Koa [PERSON_NAME] 04: The Emerald Bay Pet Friendly Studio [DATE] - [DA…" at bounding box center [166, 465] width 200 height 69
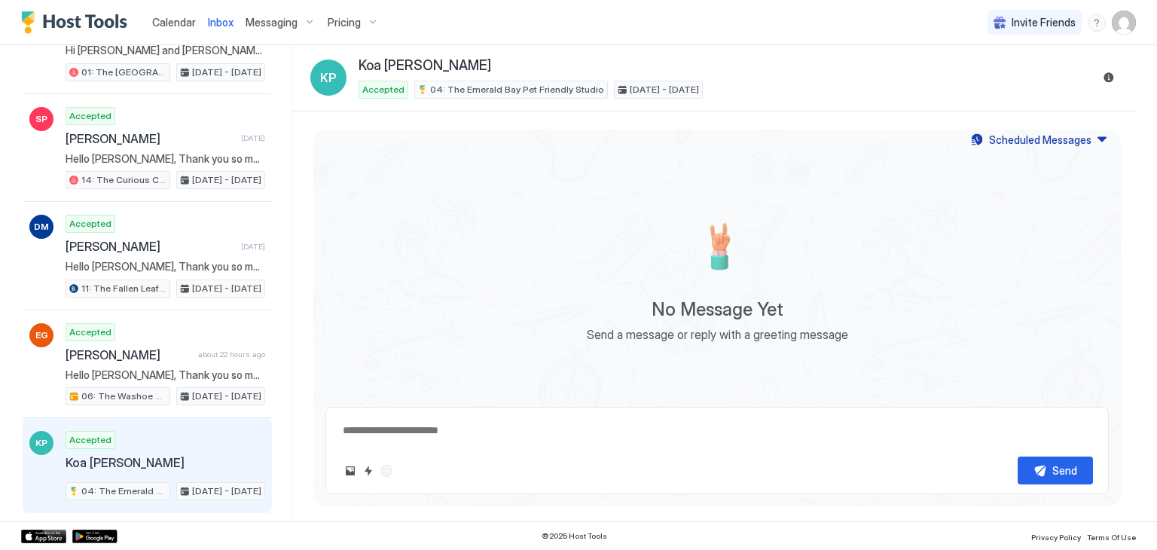
click at [505, 380] on div "No Message Yet Send a message or reply with a greeting message" at bounding box center [716, 272] width 807 height 245
click at [1110, 79] on button "Reservation information" at bounding box center [1108, 78] width 18 height 18
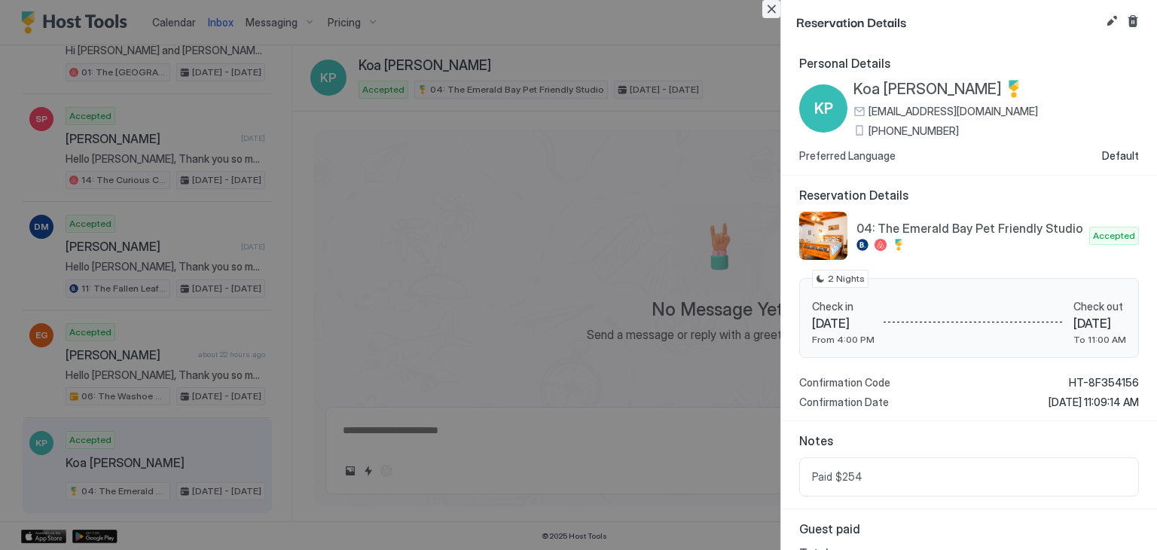
click at [771, 2] on button "Close" at bounding box center [771, 9] width 18 height 18
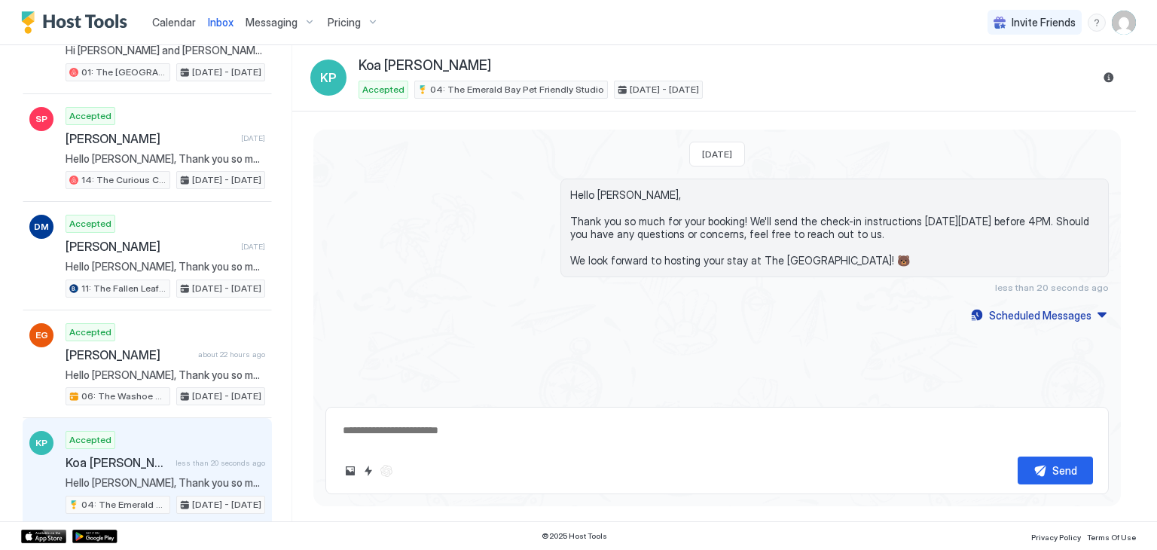
click at [844, 228] on span "Hello [PERSON_NAME], Thank you so much for your booking! We'll send the check-i…" at bounding box center [834, 227] width 529 height 79
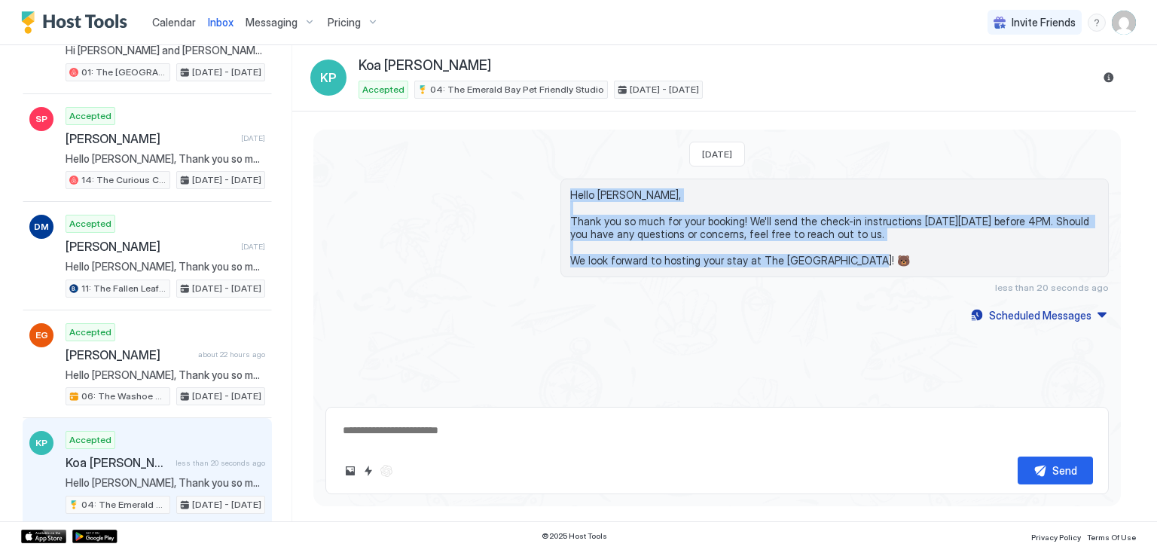
drag, startPoint x: 864, startPoint y: 267, endPoint x: 558, endPoint y: 197, distance: 314.5
click at [558, 197] on div "Hello [PERSON_NAME], Thank you so much for your booking! We'll send the check-i…" at bounding box center [716, 235] width 783 height 114
copy span "Hello [PERSON_NAME], Thank you so much for your booking! We'll send the check-i…"
click at [703, 285] on div "Hello [PERSON_NAME], Thank you so much for your booking! We'll send the check-i…" at bounding box center [834, 235] width 548 height 114
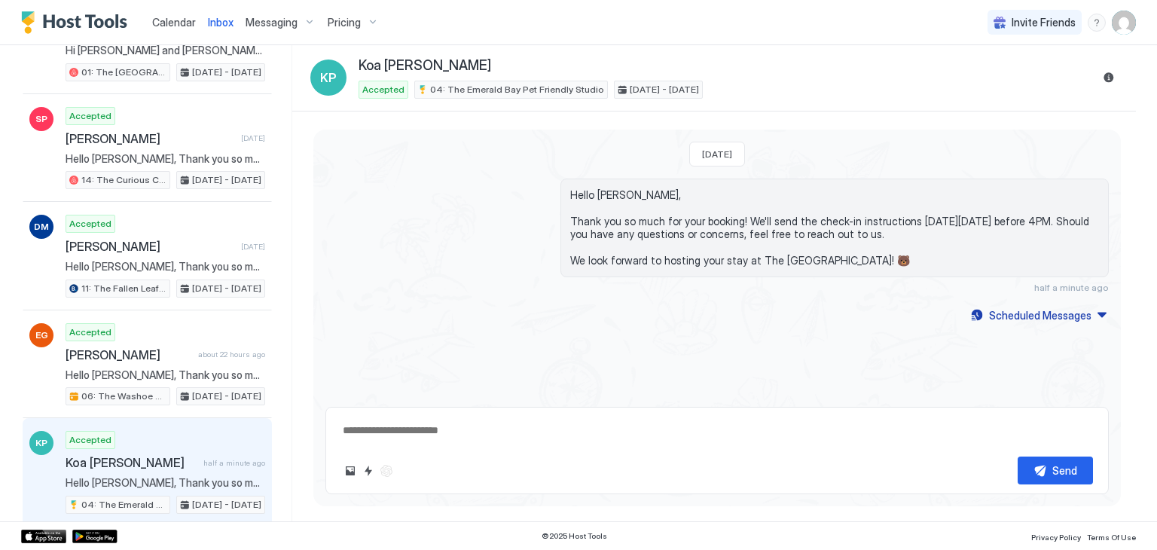
click at [1007, 302] on div "[DATE] Hello [PERSON_NAME], Thank you so much for your booking! We'll send the …" at bounding box center [716, 228] width 807 height 196
click at [1009, 311] on div "Scheduled Messages" at bounding box center [1040, 315] width 102 height 16
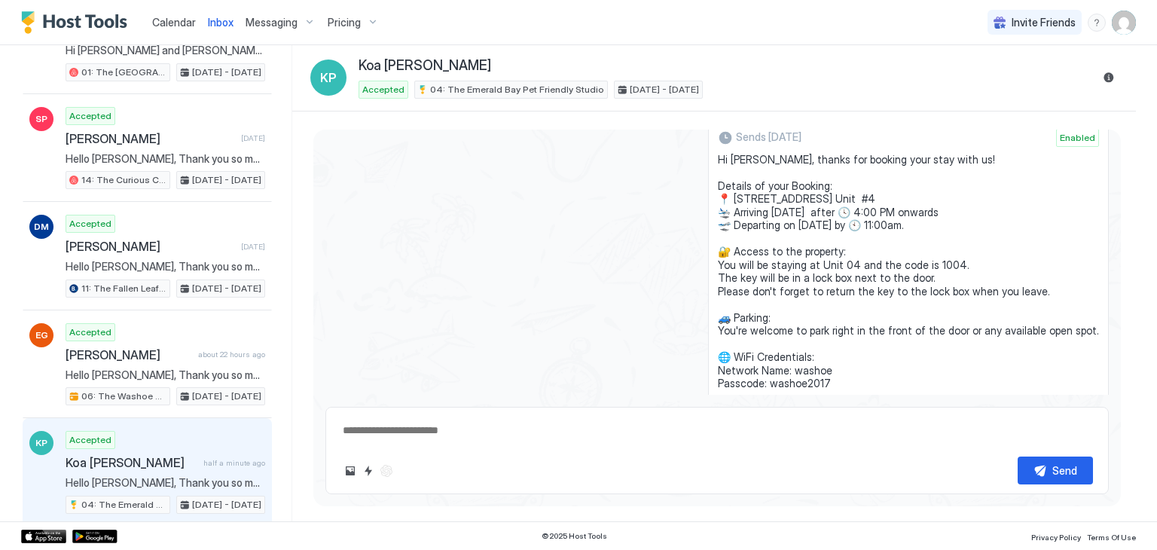
scroll to position [230, 0]
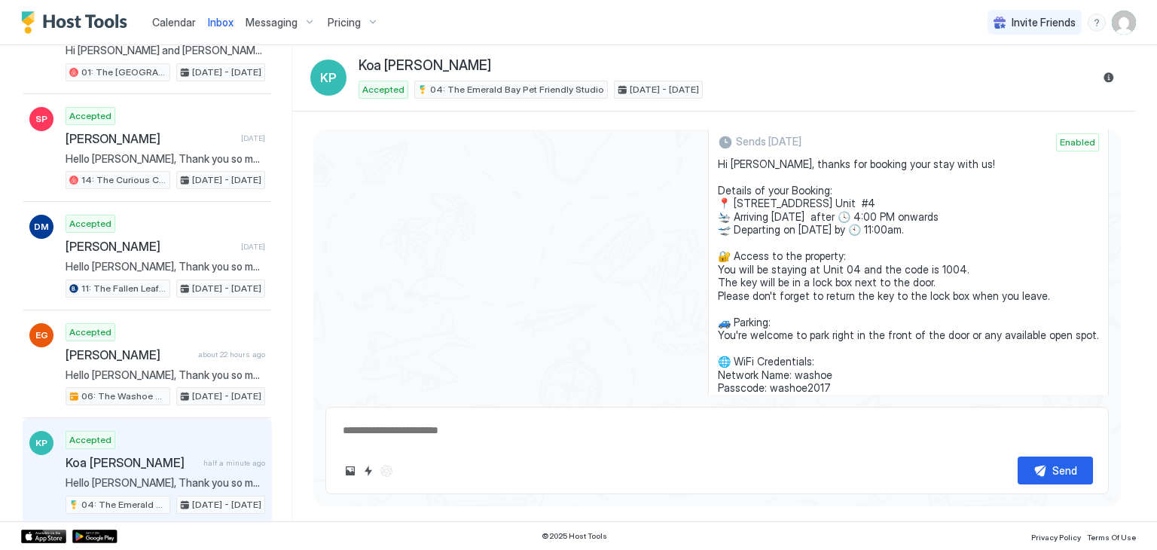
drag, startPoint x: 828, startPoint y: 294, endPoint x: 718, endPoint y: 154, distance: 177.0
click at [718, 154] on div "Sends [DATE] Enabled Hi [PERSON_NAME], thanks for booking your stay with us! De…" at bounding box center [908, 301] width 401 height 356
copy span "Hi [PERSON_NAME], thanks for booking your stay with us! Details of your Booking…"
click at [422, 188] on div "Sends [DATE] Enabled Hi [PERSON_NAME], thanks for booking your stay with us! De…" at bounding box center [716, 301] width 783 height 356
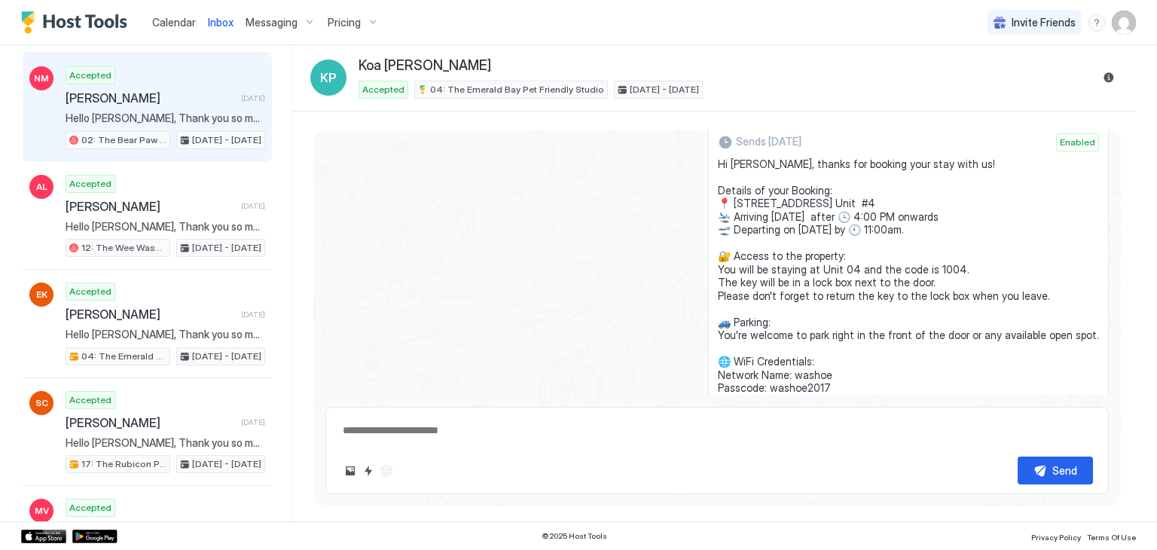
scroll to position [0, 0]
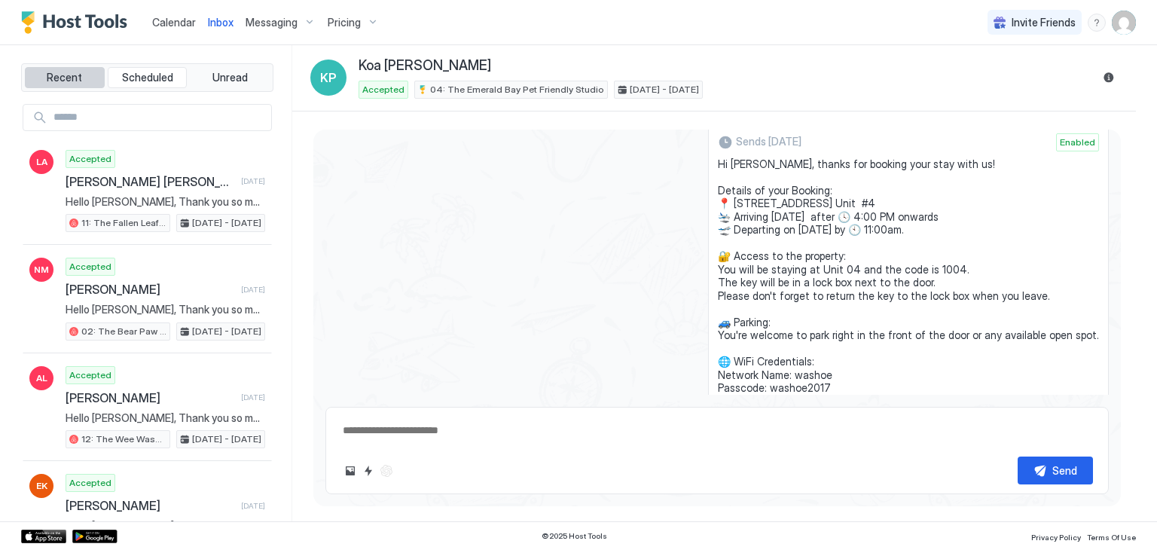
click at [69, 78] on span "Recent" at bounding box center [64, 78] width 35 height 14
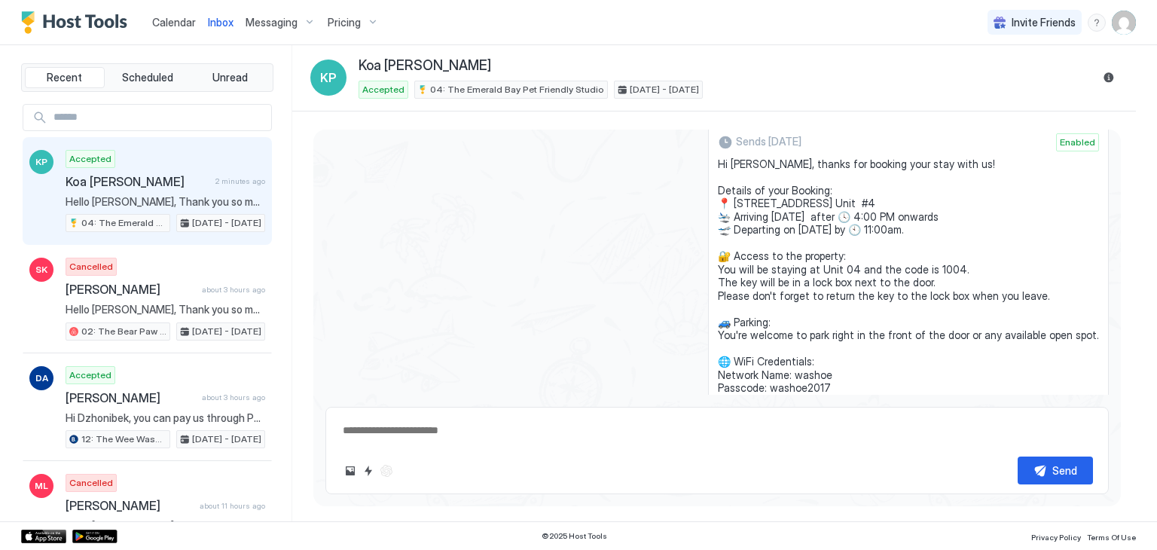
click at [248, 177] on span "2 minutes ago" at bounding box center [240, 181] width 50 height 10
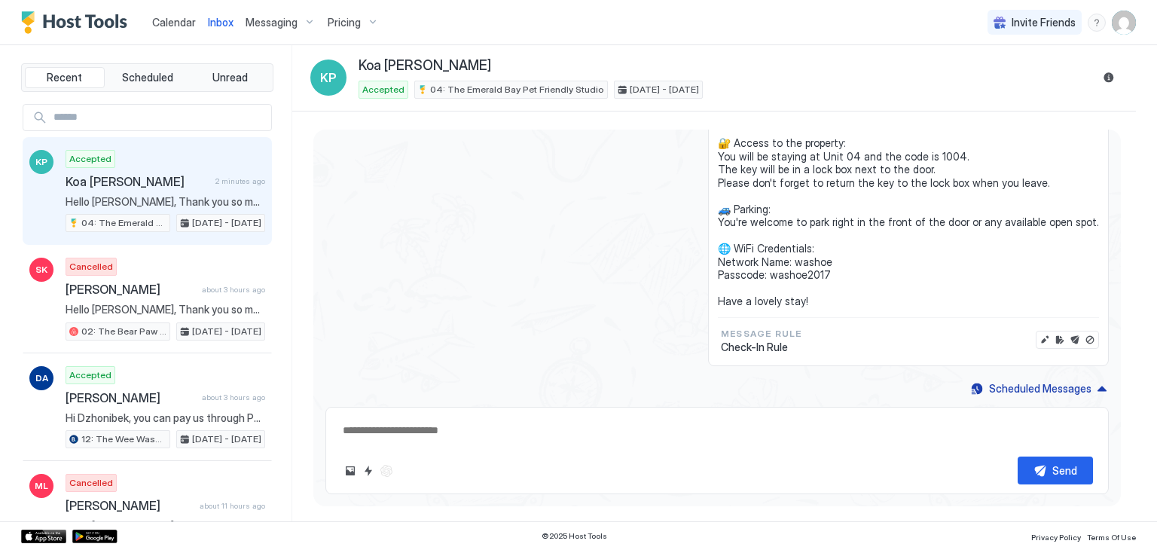
scroll to position [343, 0]
click at [1045, 392] on div "Scheduled Messages" at bounding box center [1040, 388] width 102 height 16
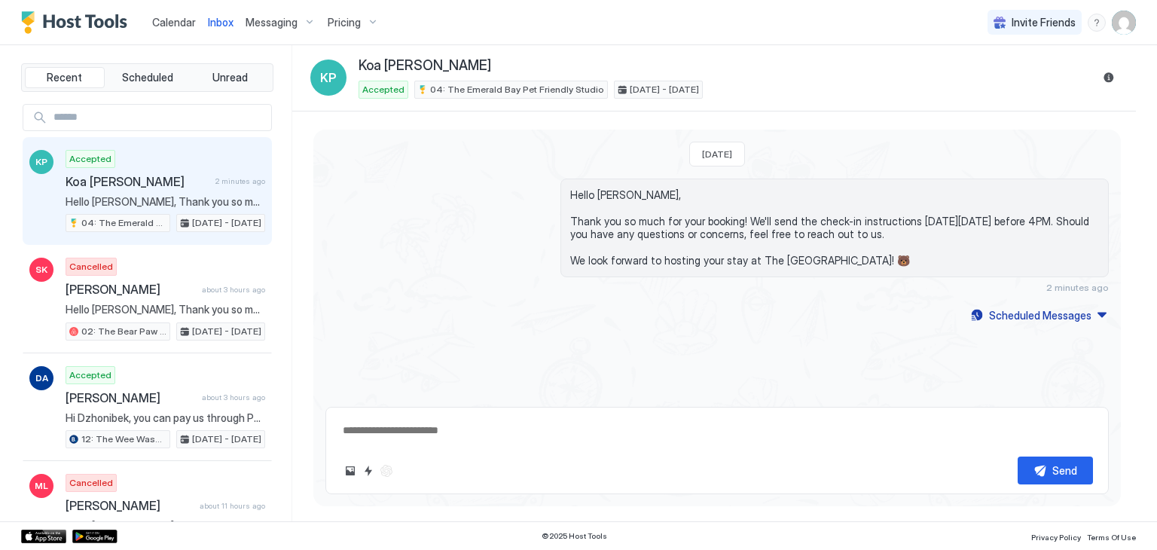
click at [788, 332] on div "[DATE] Hello [PERSON_NAME], Thank you so much for your booking! We'll send the …" at bounding box center [716, 263] width 807 height 266
type textarea "*"
